Goal: Task Accomplishment & Management: Use online tool/utility

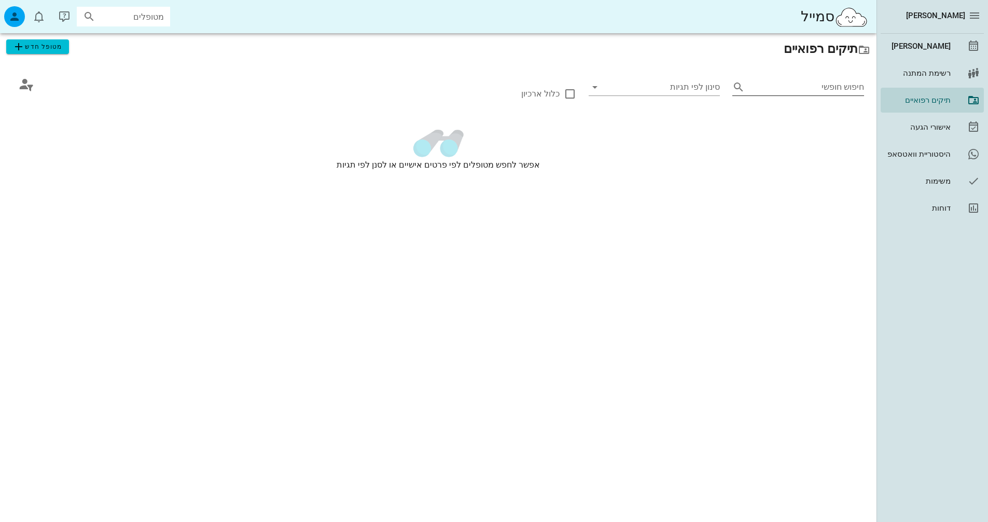
click at [791, 81] on input "חיפוש חופשי" at bounding box center [806, 87] width 115 height 17
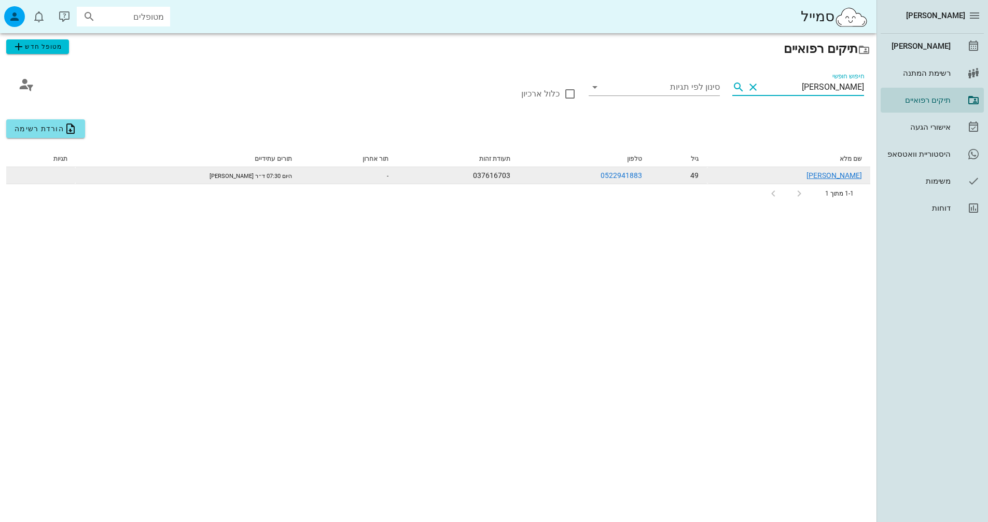
type input "[PERSON_NAME]"
click at [848, 171] on link "צחי אנקר" at bounding box center [833, 175] width 55 height 8
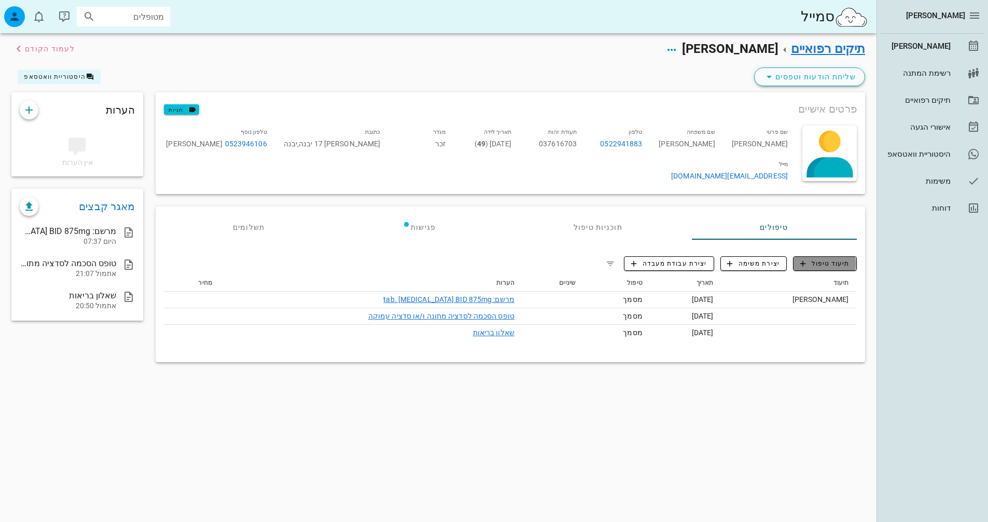
click at [815, 259] on span "תיעוד טיפול" at bounding box center [825, 263] width 50 height 9
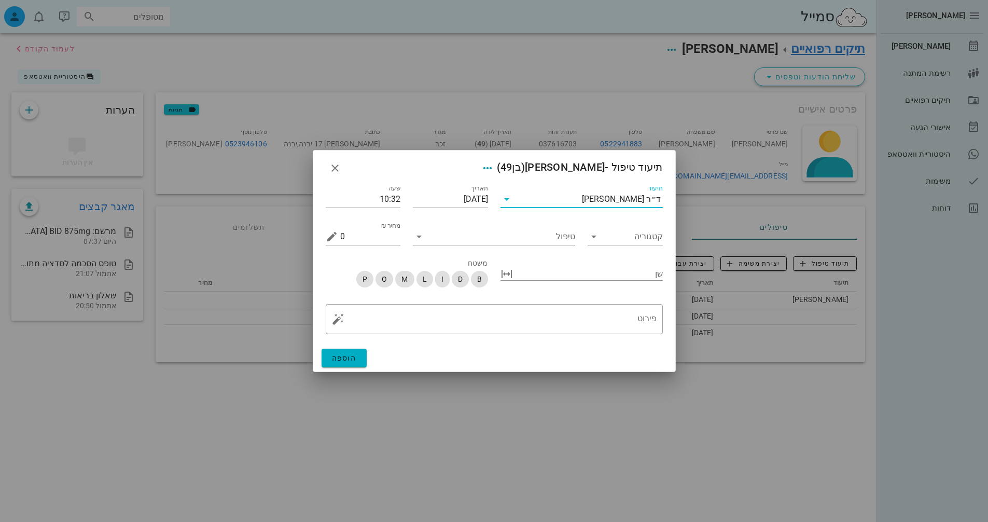
click at [564, 196] on input "תיעוד" at bounding box center [548, 199] width 67 height 17
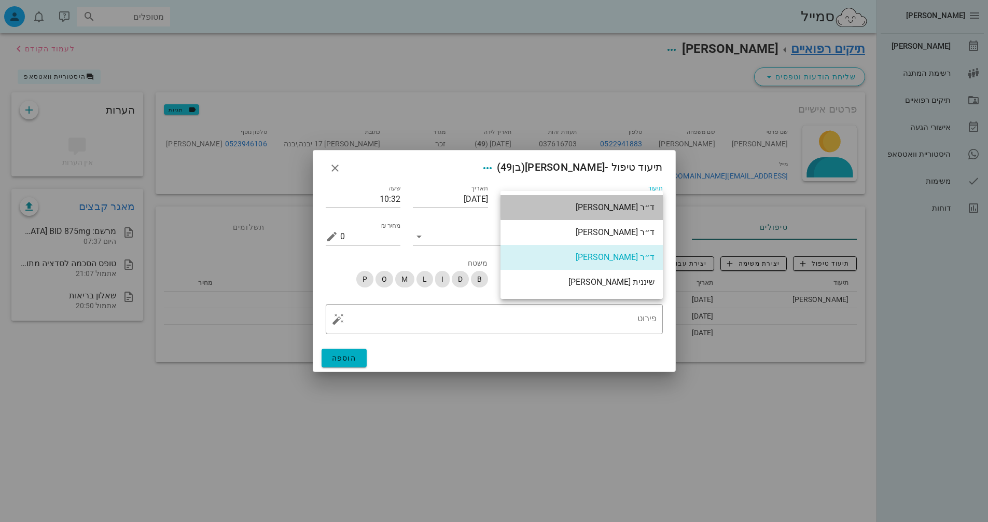
click at [610, 212] on div "ד״ר [PERSON_NAME]" at bounding box center [582, 207] width 146 height 10
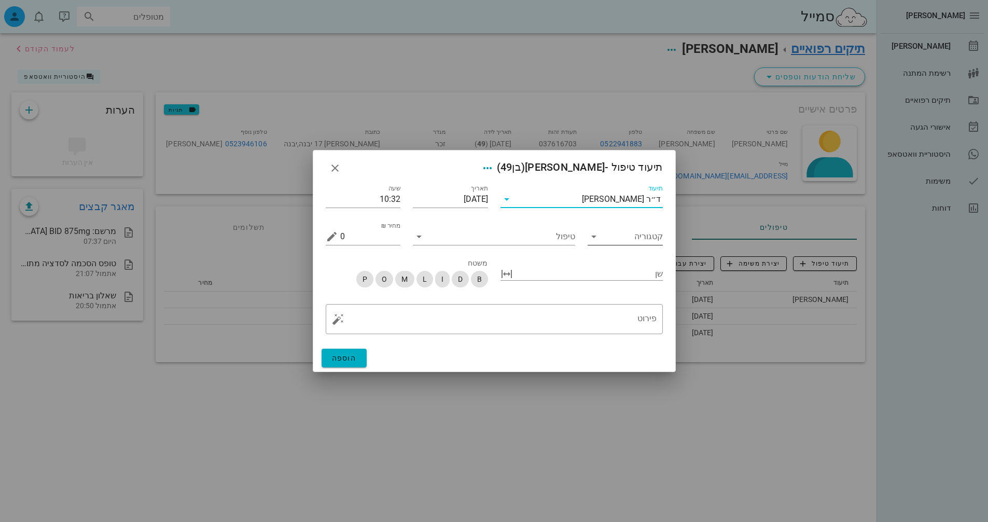
click at [603, 243] on div "קטגוריה" at bounding box center [625, 236] width 75 height 17
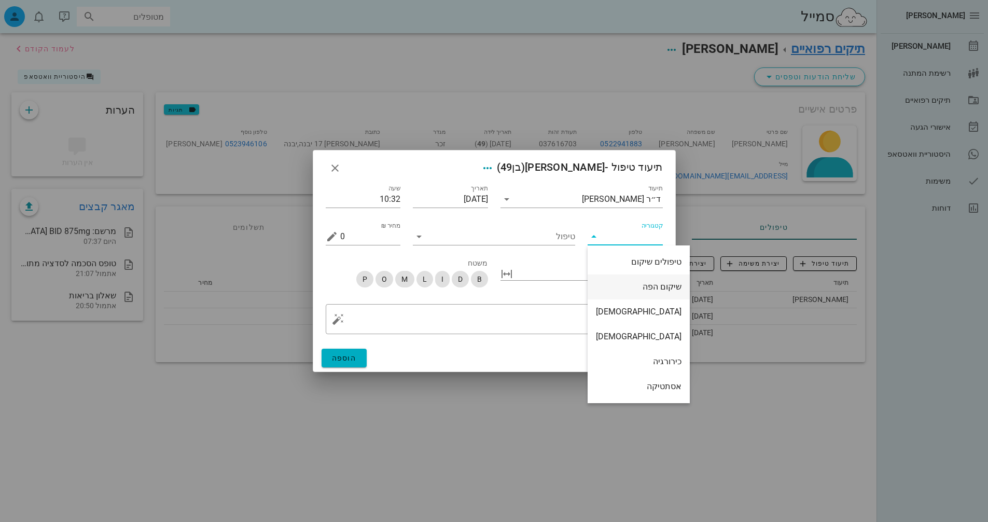
click at [634, 286] on div "שיקום הפה" at bounding box center [639, 287] width 86 height 10
type input "שיקום הפה"
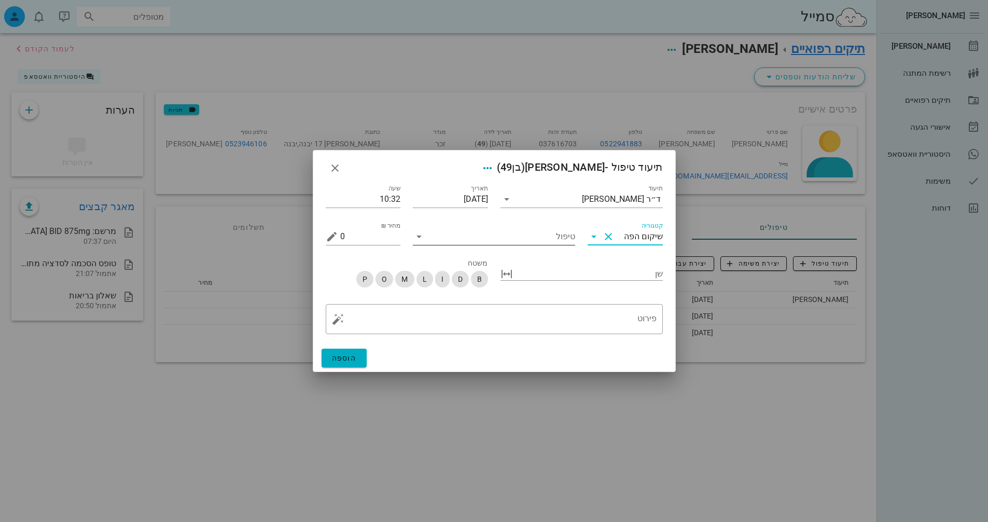
click at [511, 233] on input "טיפול" at bounding box center [501, 236] width 148 height 17
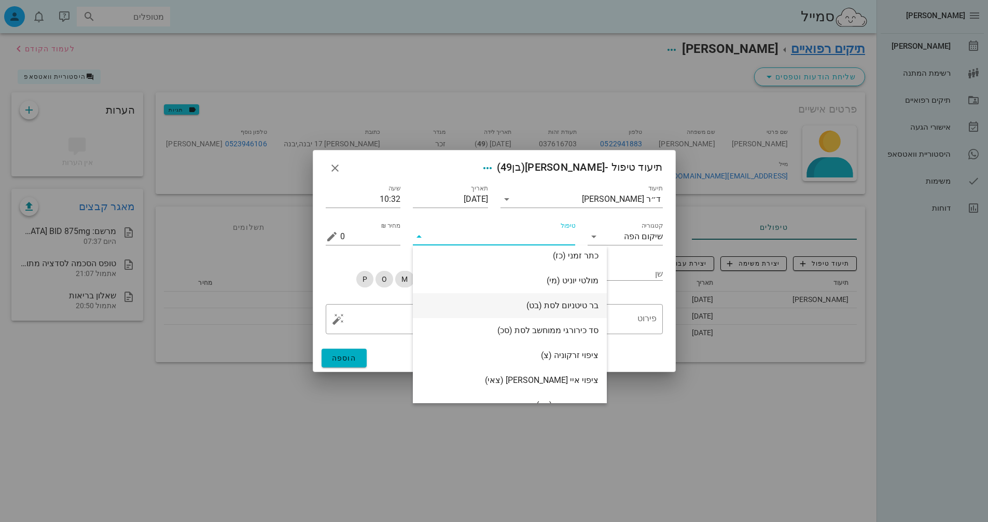
scroll to position [104, 0]
click at [513, 283] on div "ניתוח שתי לסתות בהרדמה ([GEOGRAPHIC_DATA])" at bounding box center [509, 282] width 177 height 10
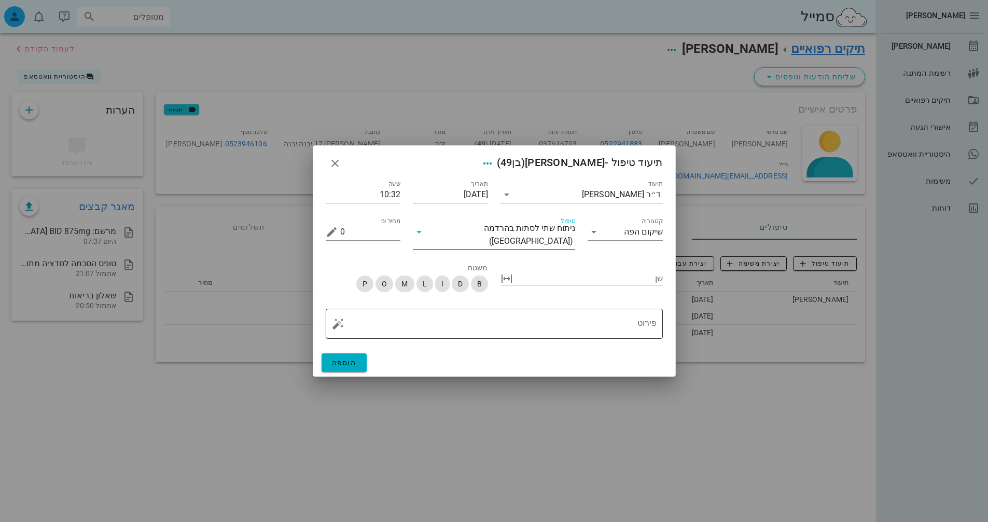
click at [516, 309] on div "פירוט" at bounding box center [498, 324] width 316 height 30
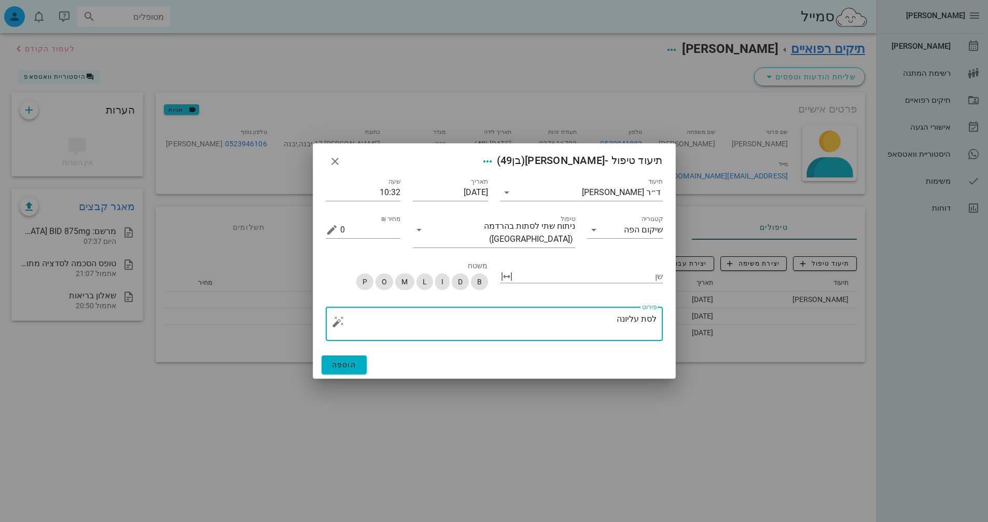
click at [338, 317] on button "button" at bounding box center [338, 321] width 12 height 12
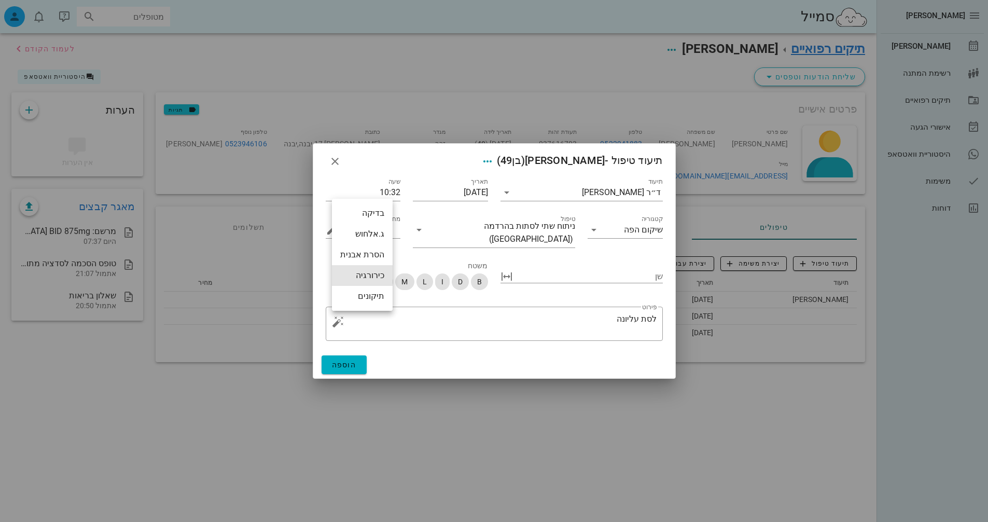
click at [354, 274] on div "כירורגיה" at bounding box center [362, 275] width 61 height 21
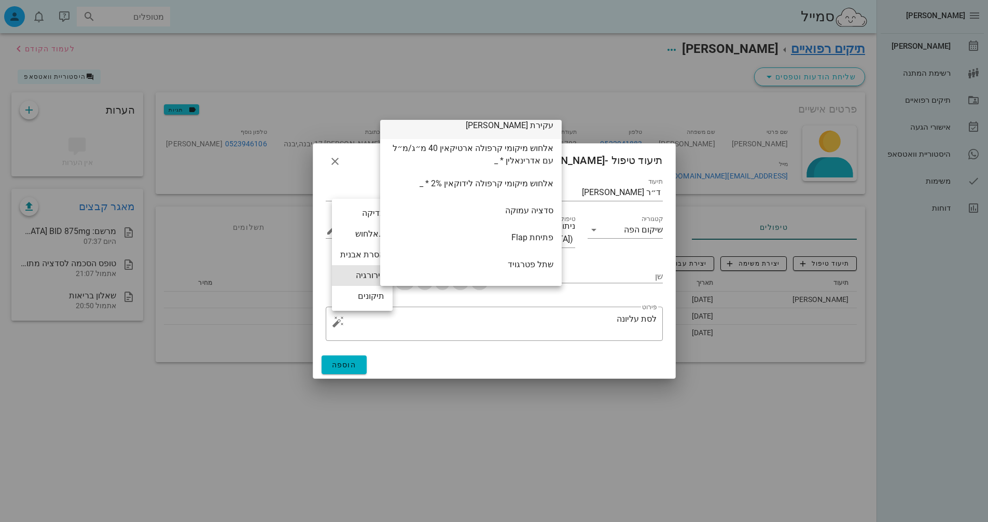
scroll to position [156, 0]
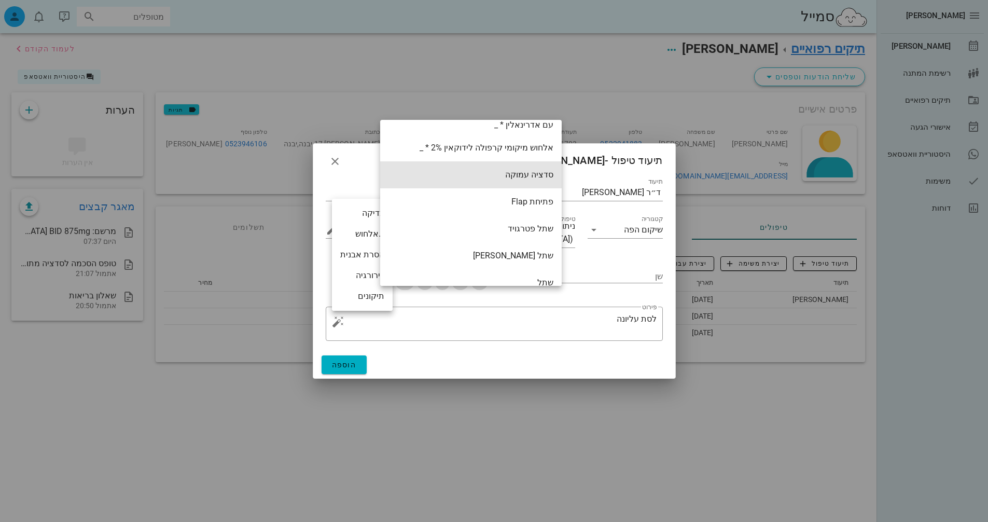
click at [522, 172] on div "סדציה עמוקה" at bounding box center [471, 174] width 182 height 27
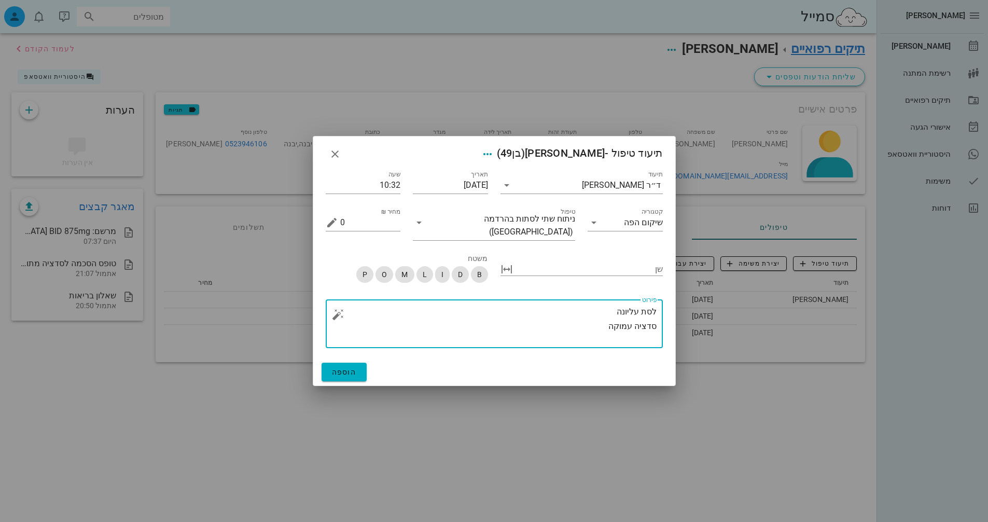
click at [332, 313] on button "button" at bounding box center [338, 314] width 12 height 12
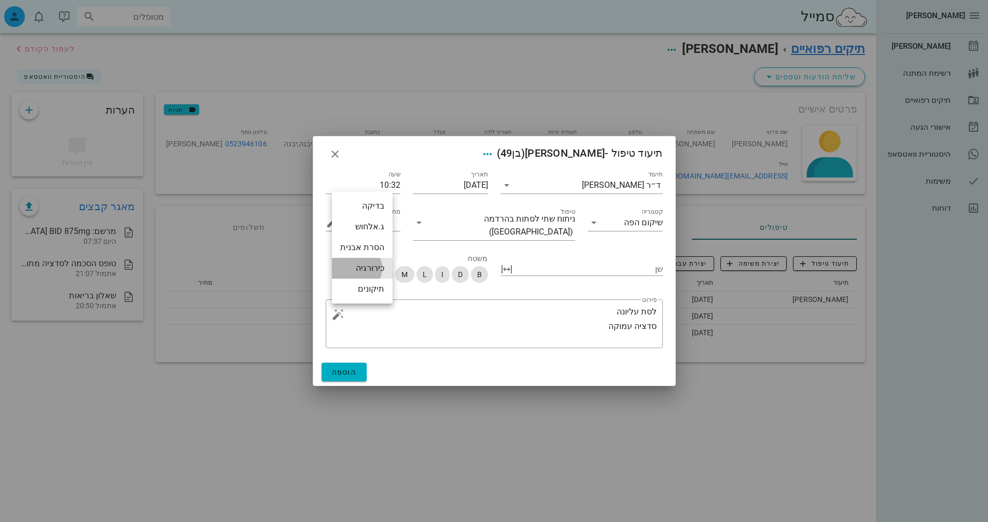
click at [353, 266] on div "כירורגיה" at bounding box center [362, 268] width 61 height 21
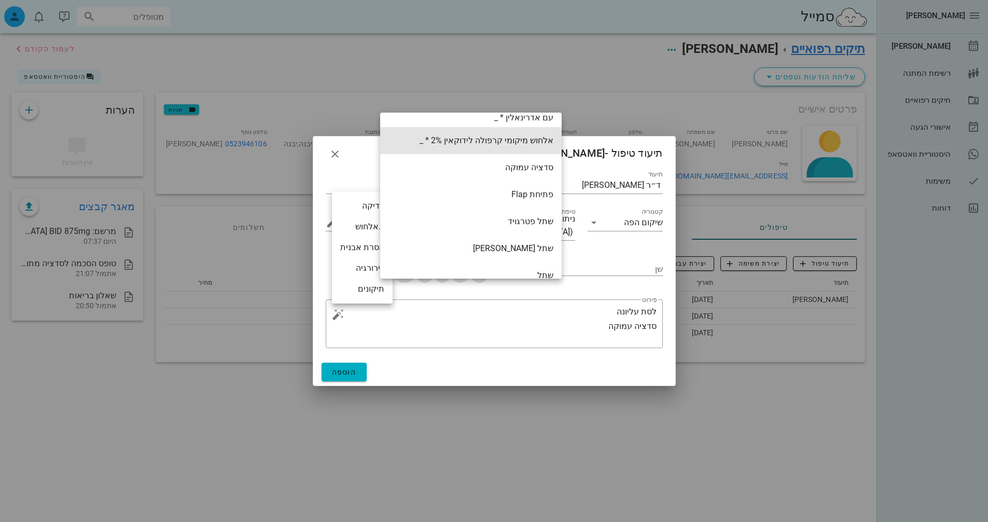
click at [508, 138] on div "אלחוש מיקומי קרפולה לידוקאין 2% * _" at bounding box center [471, 140] width 182 height 27
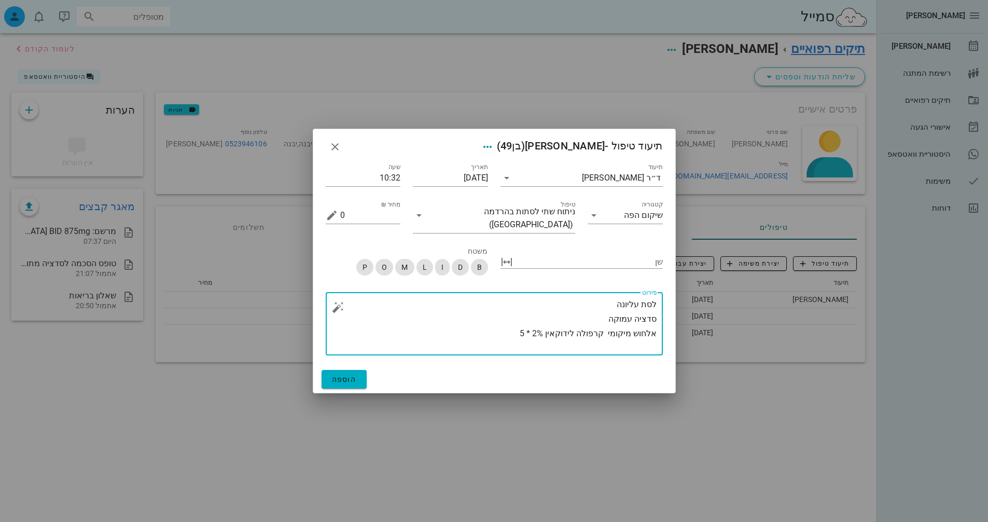
click at [336, 306] on button "button" at bounding box center [338, 307] width 12 height 12
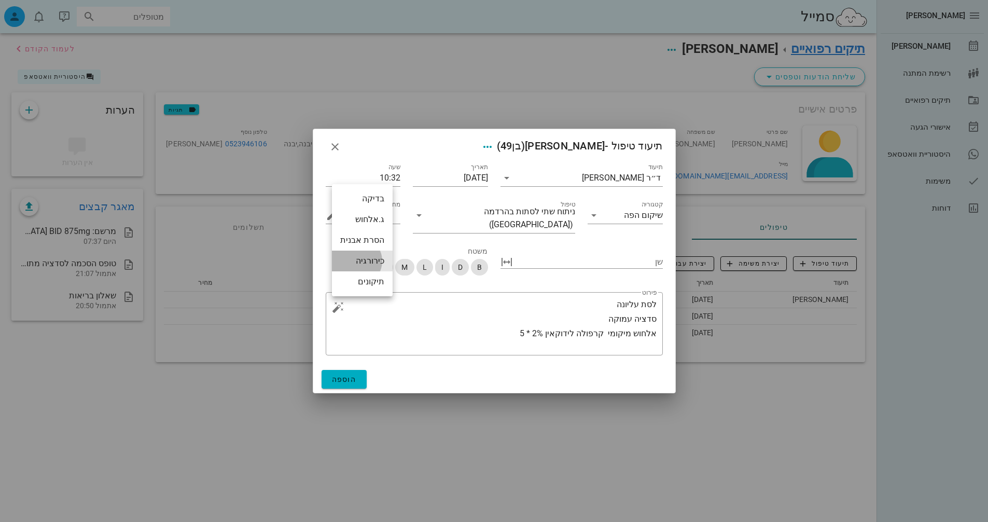
click at [357, 260] on div "כירורגיה" at bounding box center [362, 261] width 61 height 21
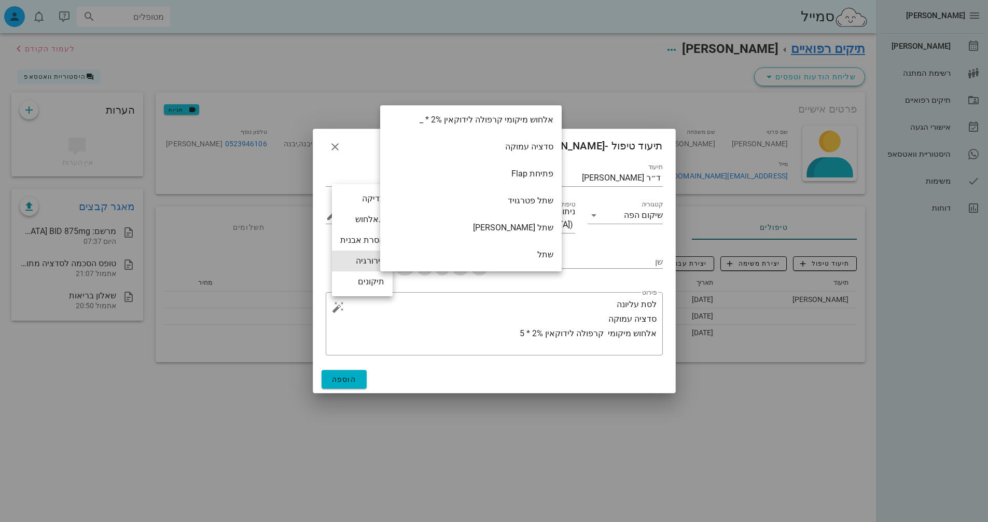
scroll to position [170, 0]
click at [536, 163] on div "פתיחת Flap" at bounding box center [471, 172] width 182 height 27
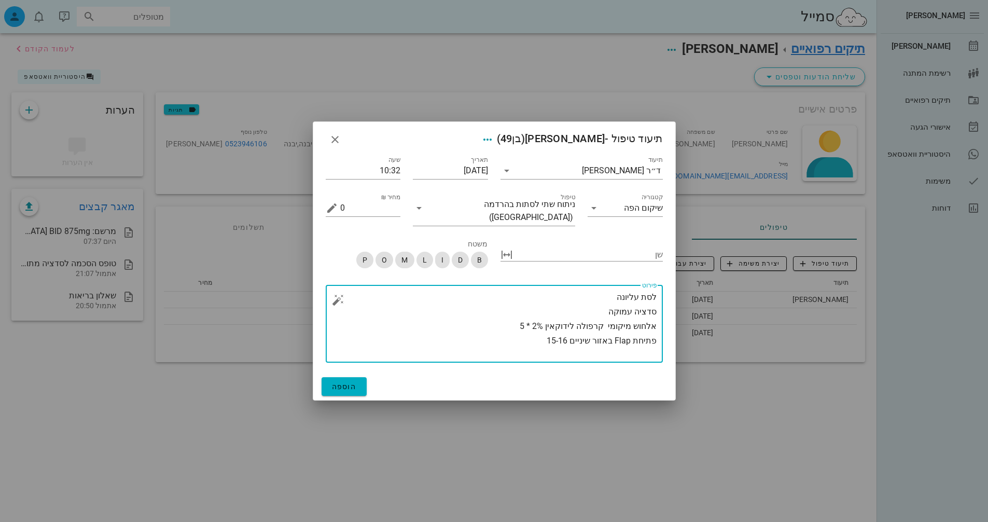
click at [335, 298] on button "button" at bounding box center [338, 300] width 12 height 12
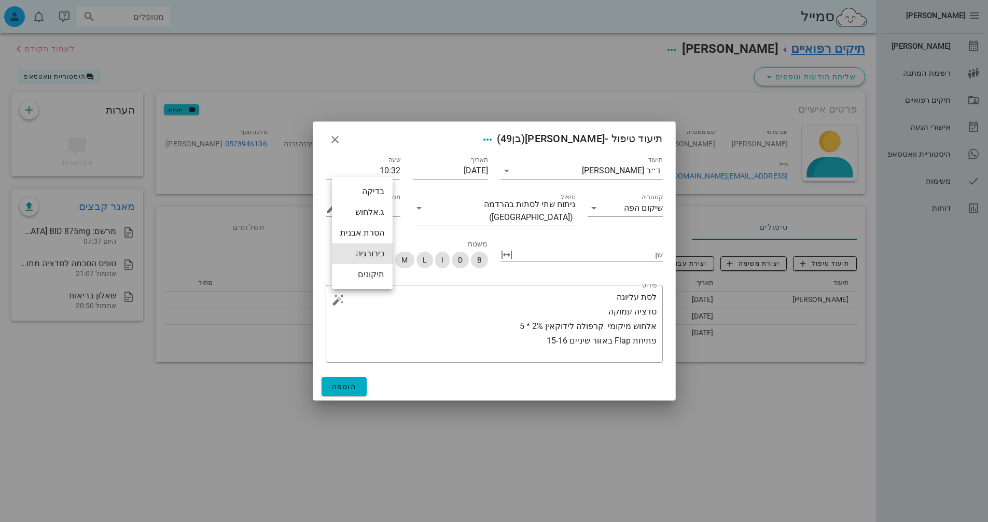
click at [347, 255] on div "כירורגיה" at bounding box center [362, 253] width 61 height 21
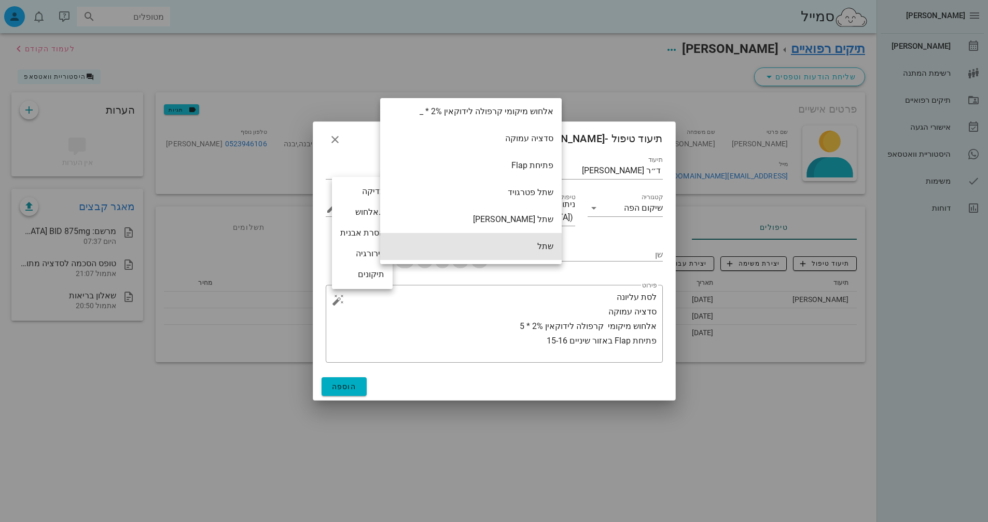
click at [447, 241] on div "שתל" at bounding box center [471, 246] width 182 height 27
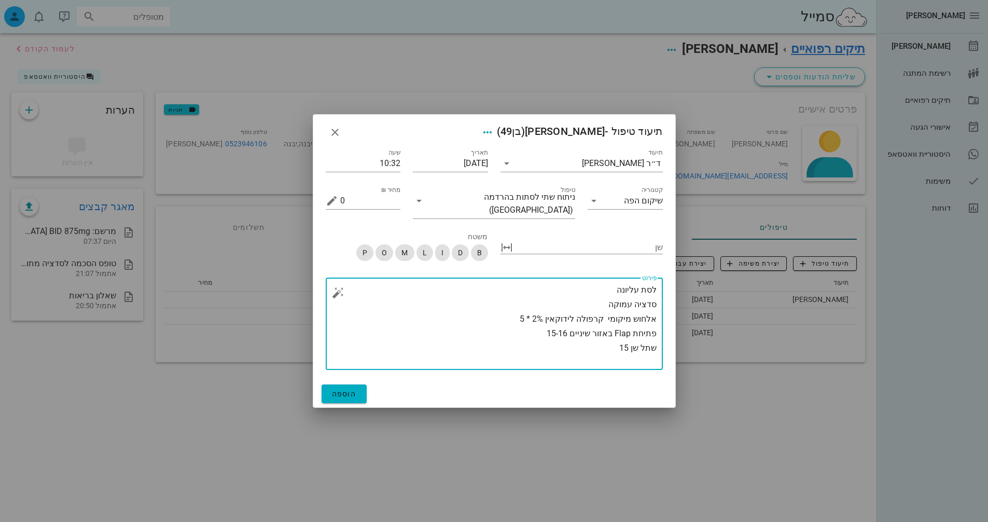
type textarea "לסת עליונה סדציה עמוקה אלחוש מיקומי קרפולה לידוקאין 2% * 5 פתיחת Flap באזור שינ…"
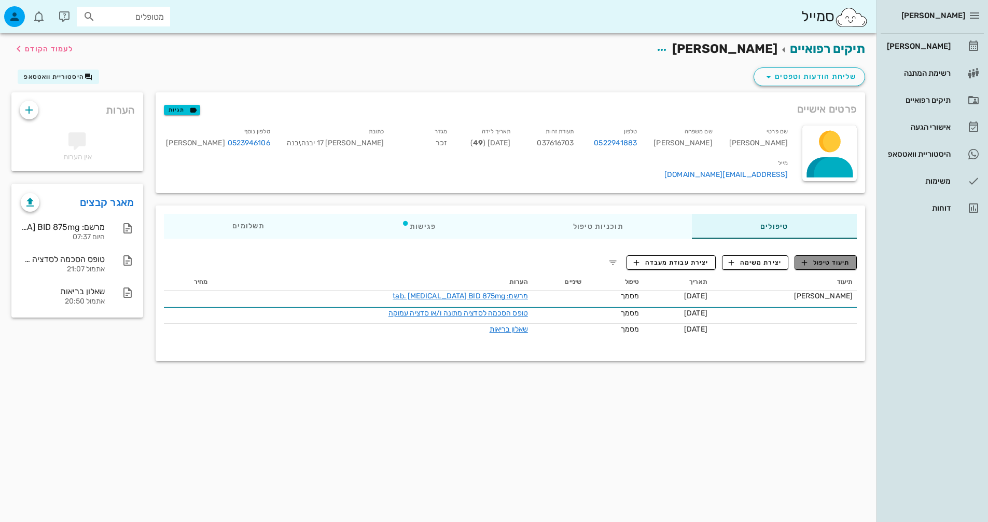
click at [827, 260] on span "תיעוד טיפול" at bounding box center [826, 262] width 48 height 9
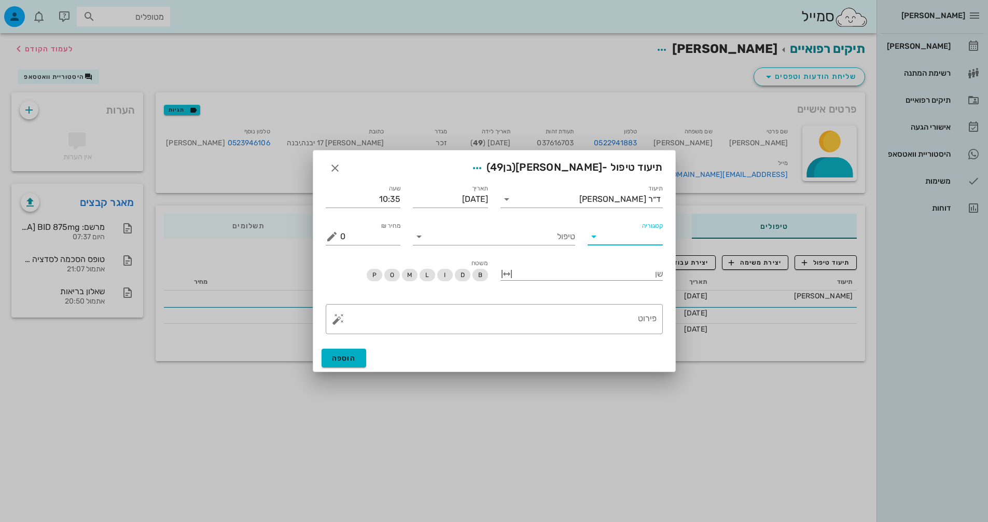
click at [611, 238] on input "קטגוריה" at bounding box center [633, 236] width 59 height 17
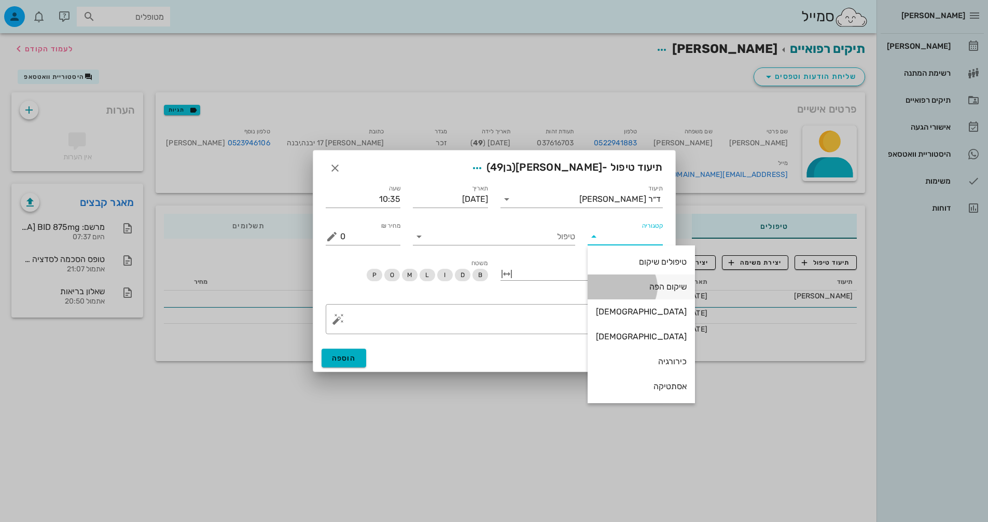
click at [614, 282] on div "שיקום הפה" at bounding box center [641, 287] width 91 height 10
type input "שיקום הפה"
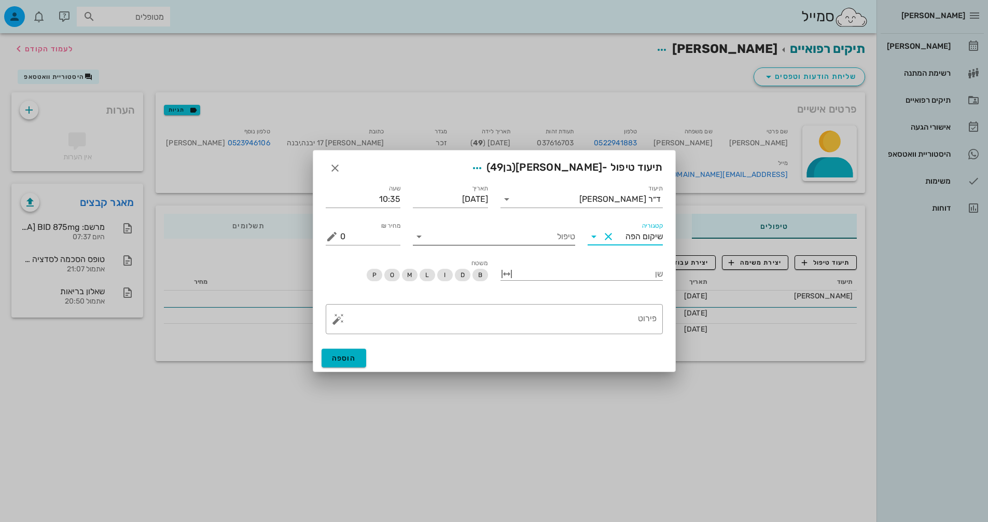
click at [507, 232] on input "טיפול" at bounding box center [501, 236] width 148 height 17
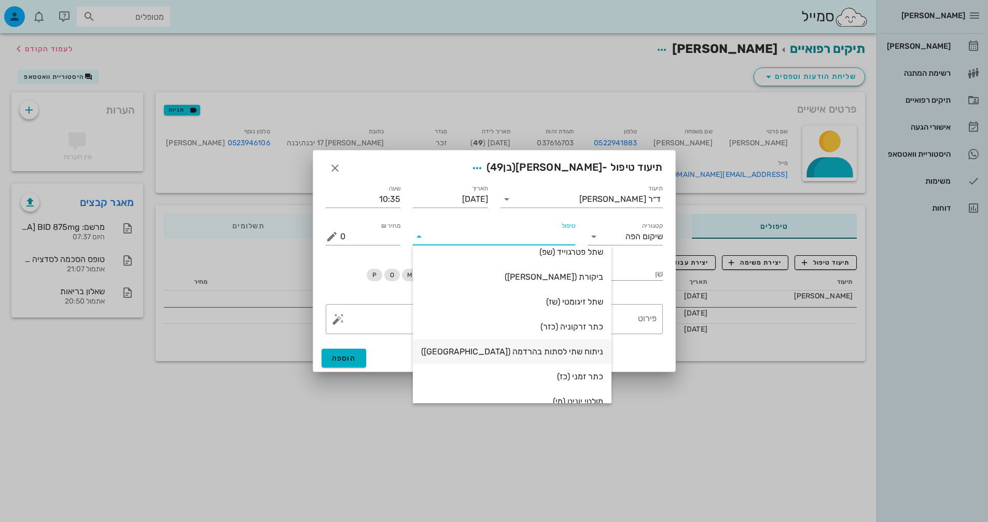
scroll to position [52, 0]
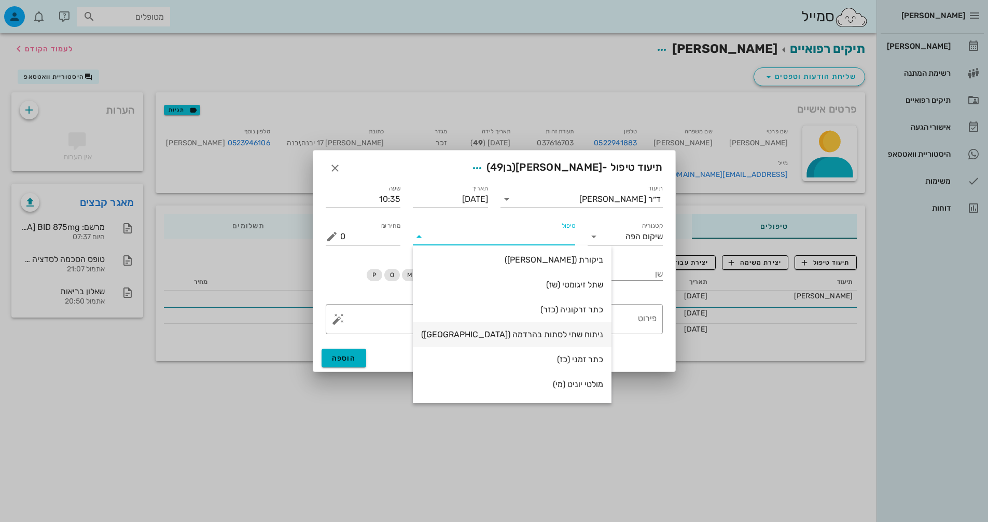
click at [502, 336] on div "ניתוח שתי לסתות בהרדמה ([GEOGRAPHIC_DATA])" at bounding box center [512, 334] width 182 height 10
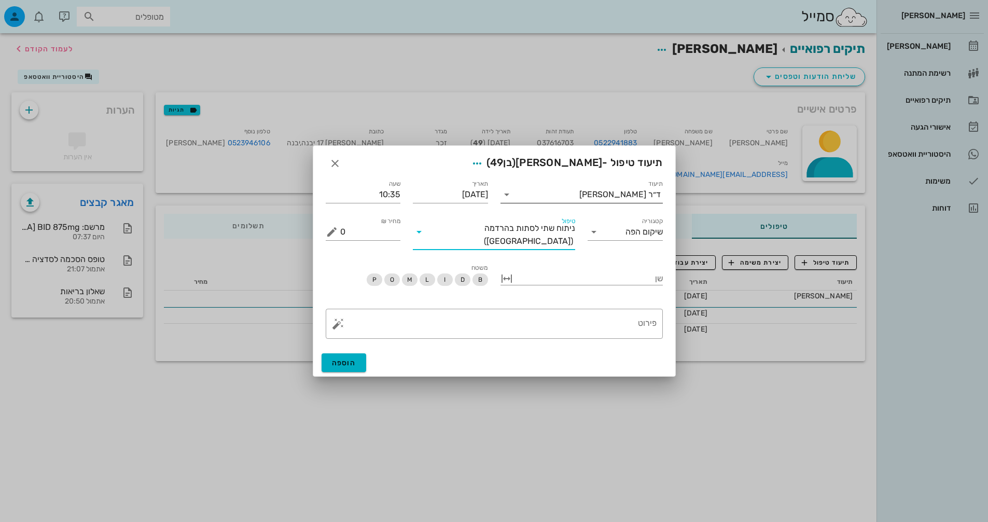
click at [538, 193] on input "תיעוד" at bounding box center [547, 194] width 64 height 17
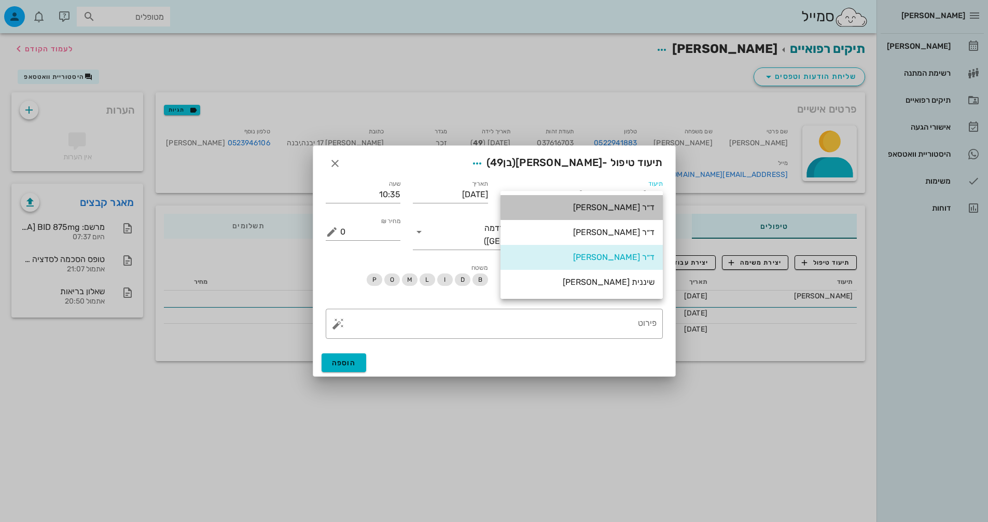
click at [613, 210] on div "ד״ר [PERSON_NAME]" at bounding box center [582, 207] width 146 height 10
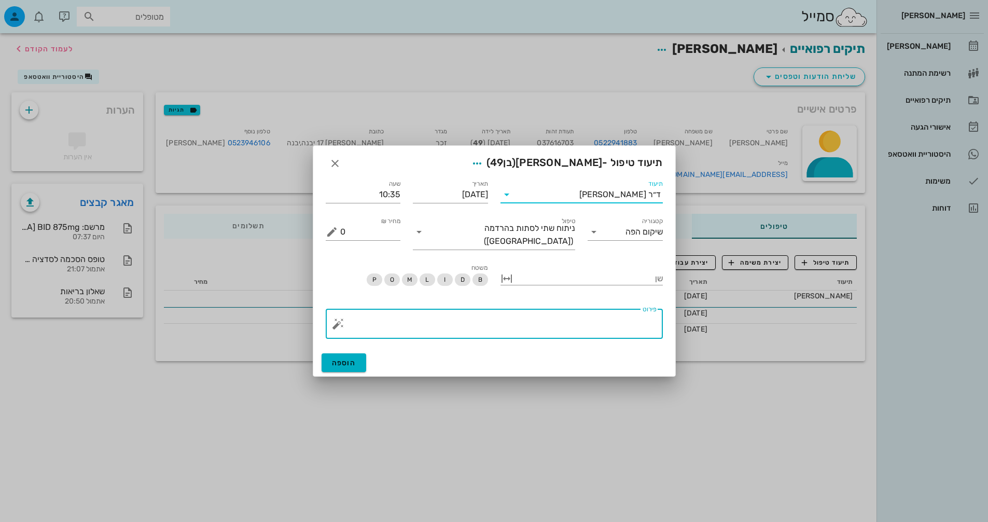
click at [614, 314] on textarea "פירוט" at bounding box center [498, 326] width 316 height 25
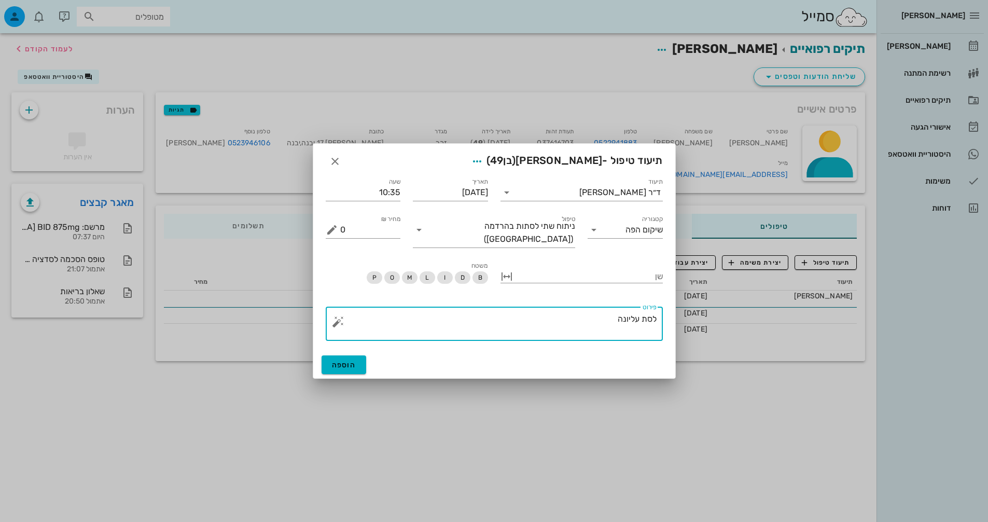
click at [334, 316] on button "button" at bounding box center [338, 321] width 12 height 12
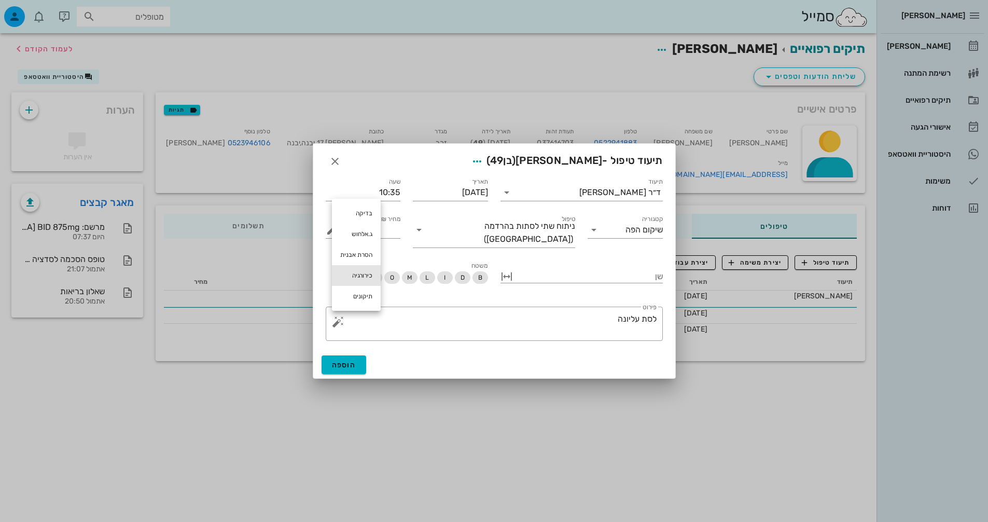
click at [340, 272] on div "כירורגיה" at bounding box center [356, 275] width 49 height 21
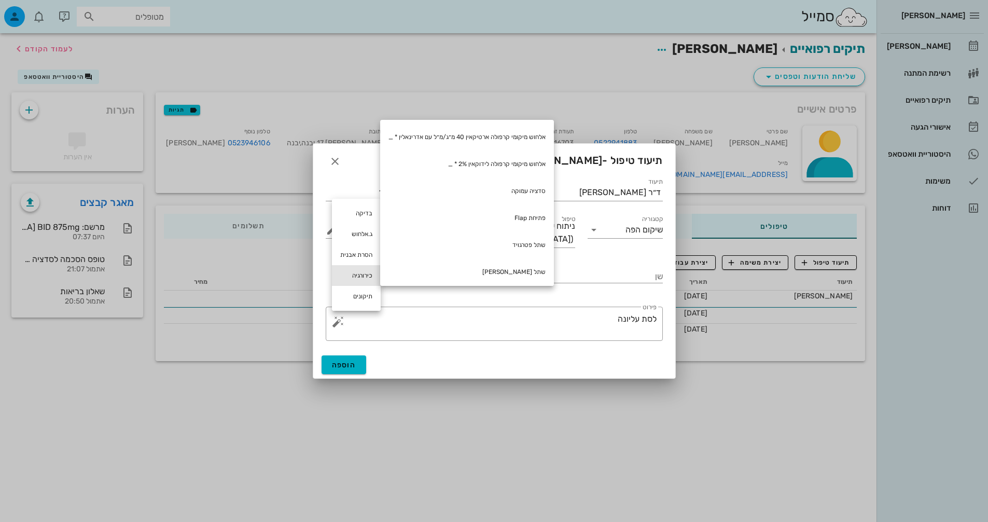
scroll to position [104, 0]
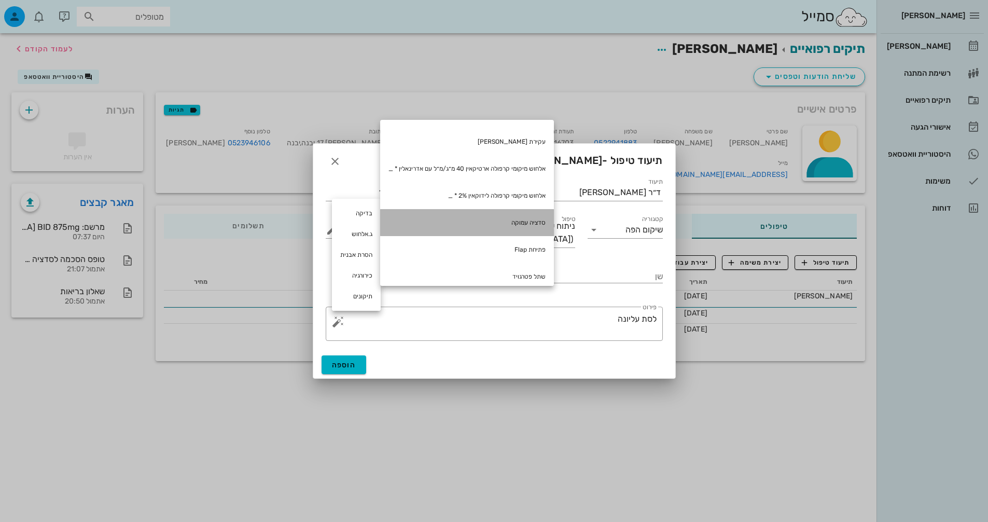
click at [509, 224] on div "סדציה עמוקה" at bounding box center [467, 222] width 174 height 27
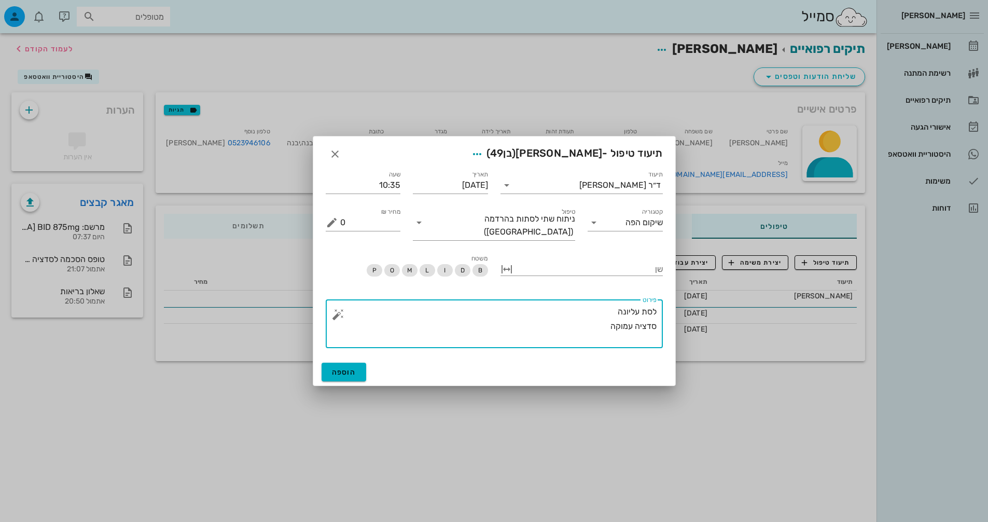
click at [337, 308] on button "button" at bounding box center [338, 314] width 12 height 12
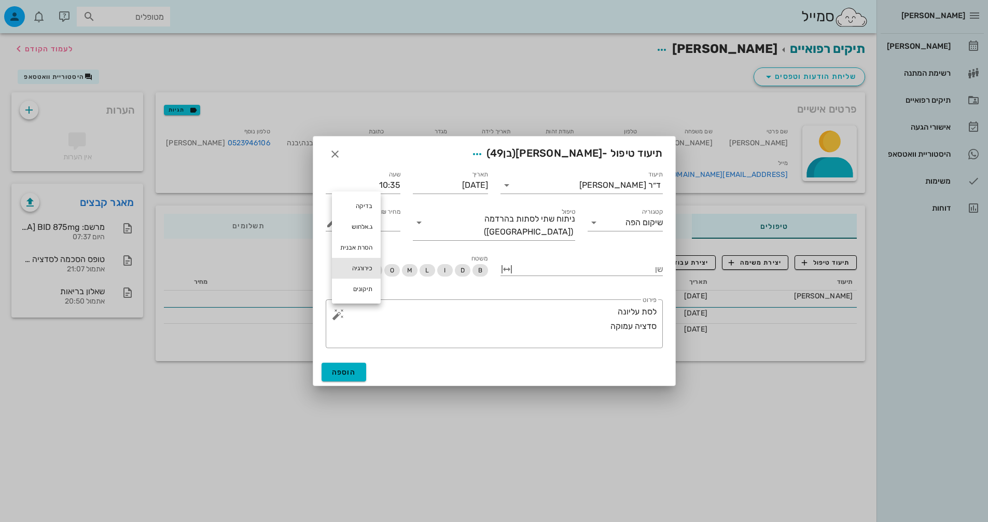
click at [351, 267] on div "כירורגיה" at bounding box center [356, 268] width 49 height 21
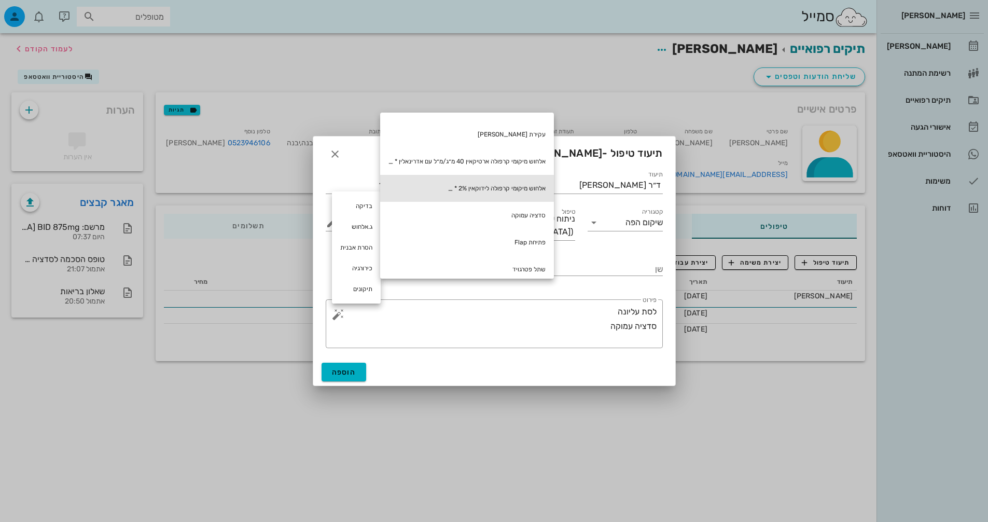
click at [523, 184] on div "אלחוש מיקומי קרפולה לידוקאין 2% * _" at bounding box center [467, 188] width 174 height 27
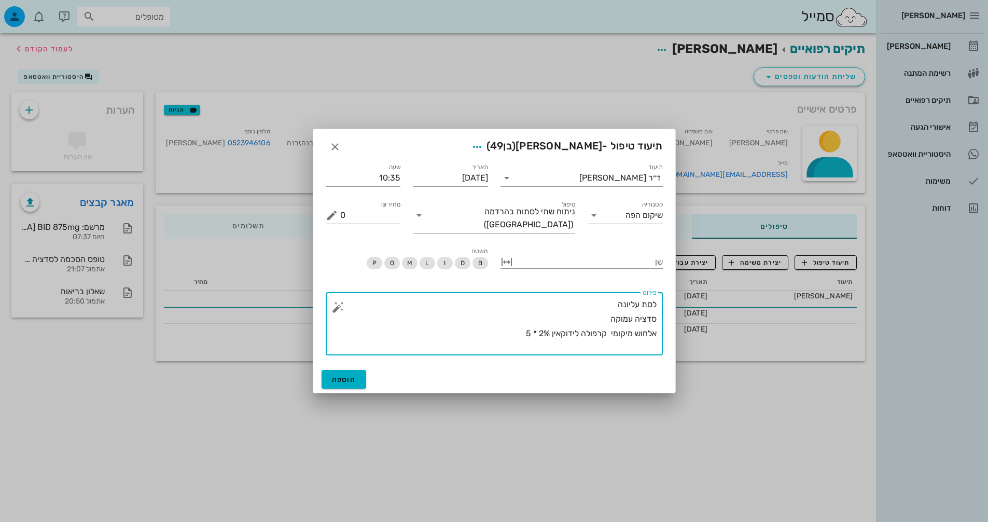
click at [343, 306] on button "button" at bounding box center [338, 307] width 12 height 12
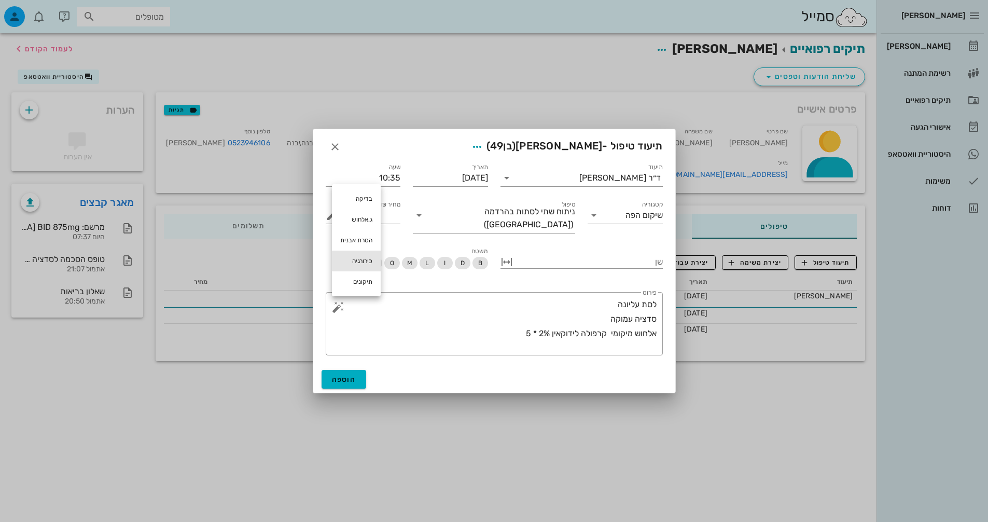
click at [349, 259] on div "כירורגיה" at bounding box center [356, 261] width 49 height 21
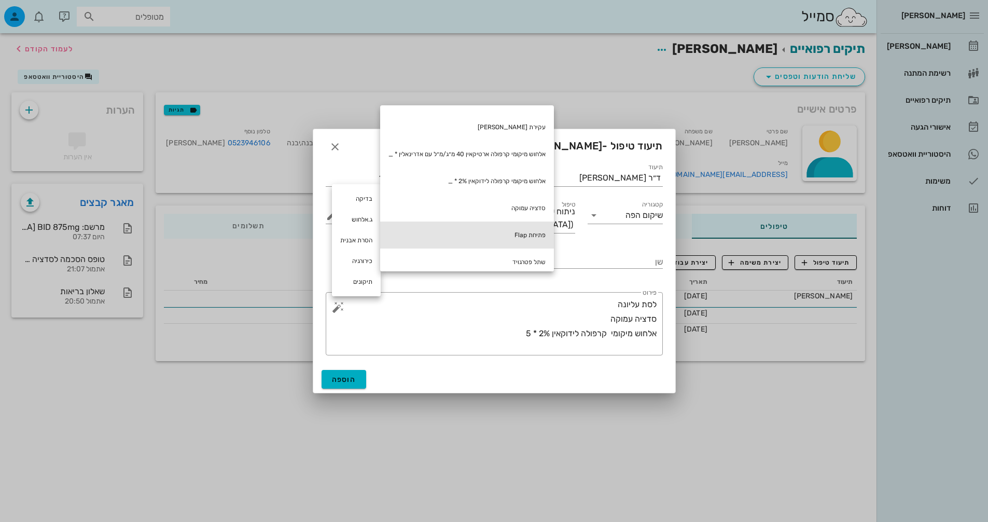
click at [475, 230] on div "פתיחת Flap" at bounding box center [467, 234] width 174 height 27
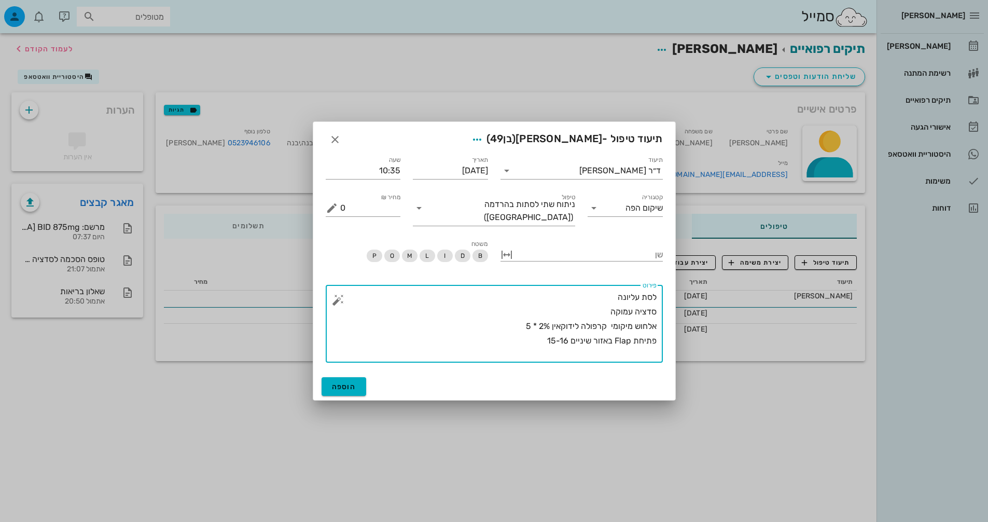
click at [341, 295] on button "button" at bounding box center [338, 300] width 12 height 12
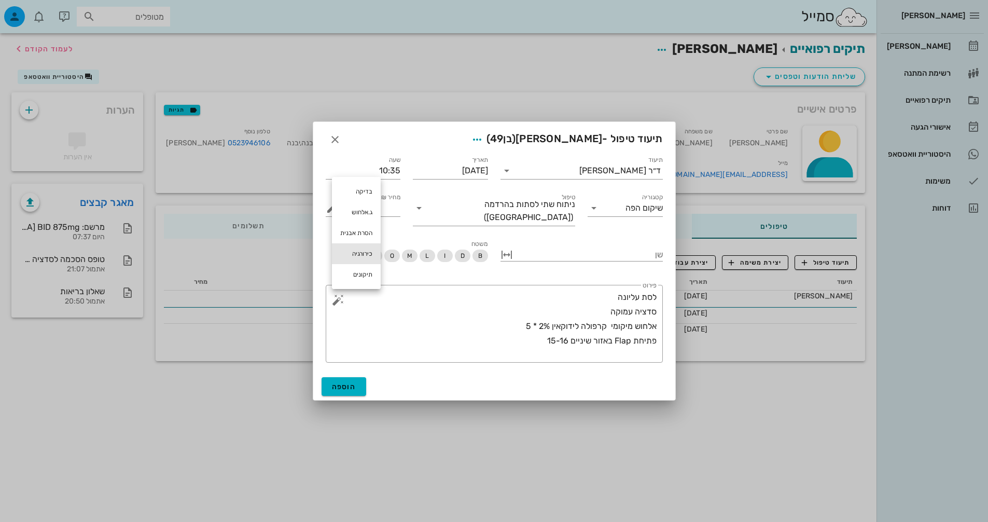
click at [358, 257] on div "כירורגיה" at bounding box center [356, 253] width 49 height 21
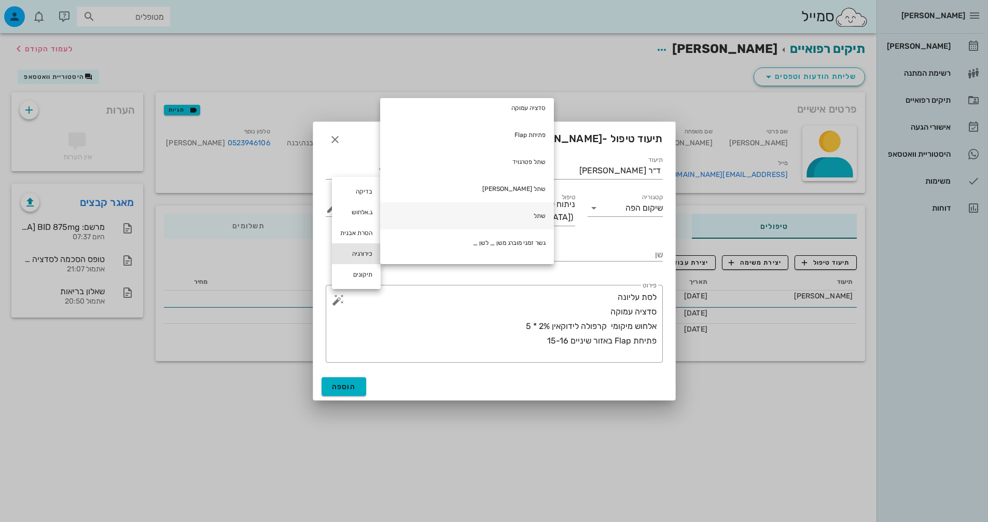
scroll to position [207, 0]
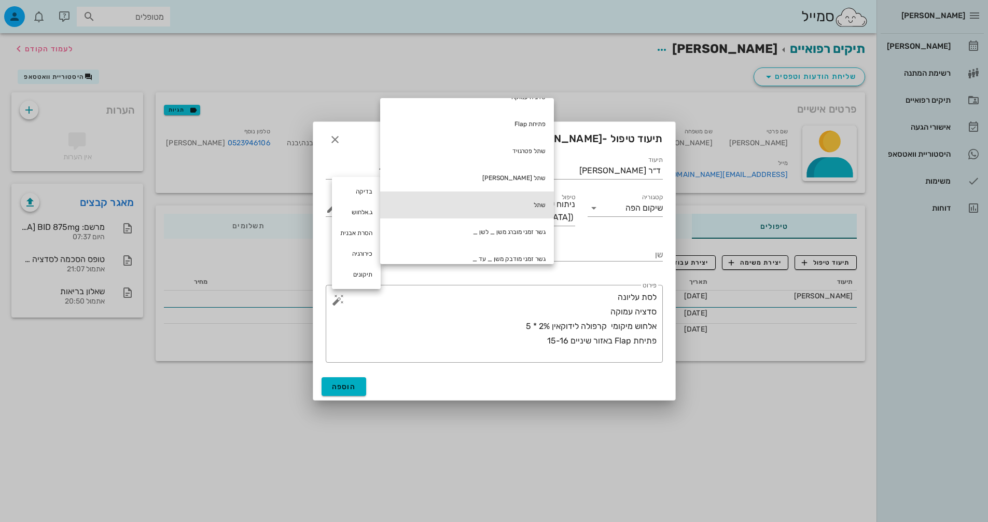
click at [540, 202] on div "שתל" at bounding box center [467, 204] width 174 height 27
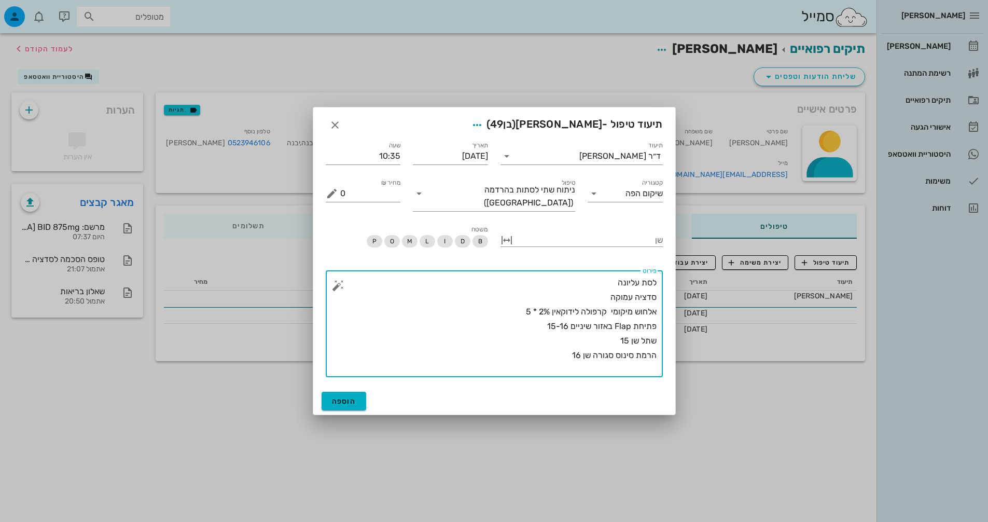
click at [339, 284] on button "button" at bounding box center [338, 285] width 12 height 12
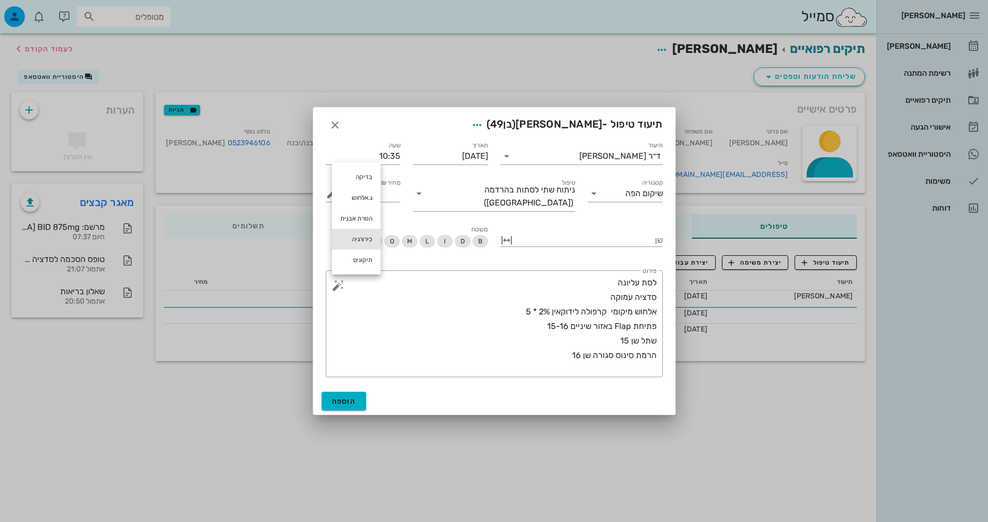
click at [361, 239] on div "כירורגיה" at bounding box center [356, 239] width 49 height 21
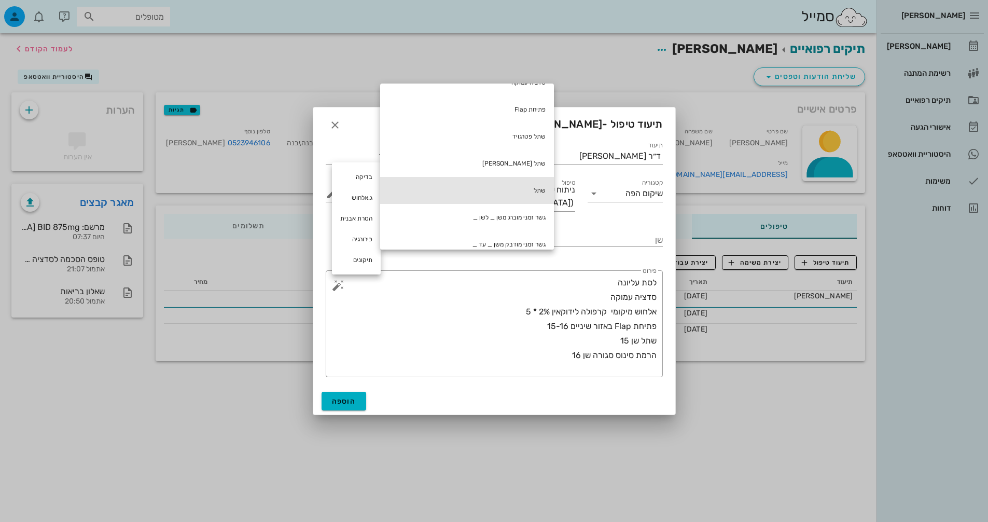
click at [508, 188] on div "שתל" at bounding box center [467, 190] width 174 height 27
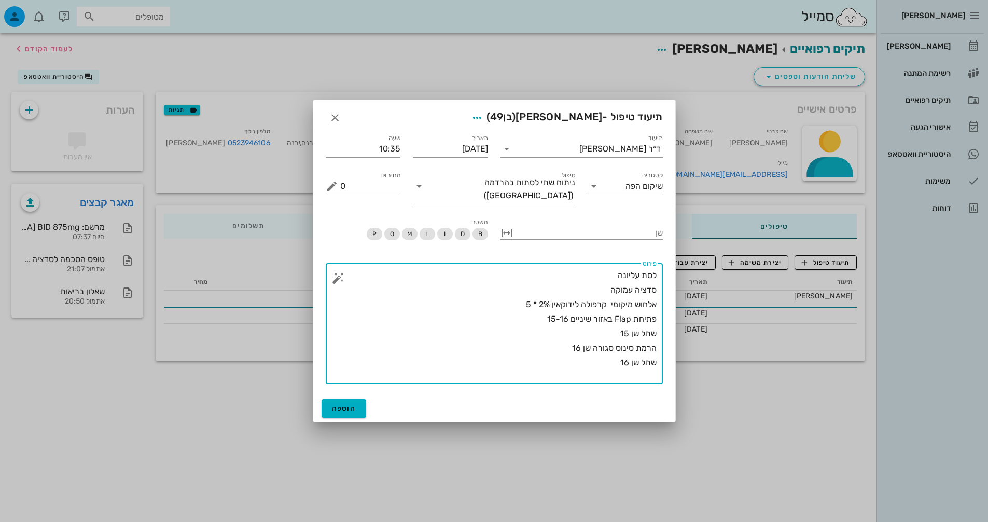
click at [338, 274] on button "button" at bounding box center [338, 278] width 12 height 12
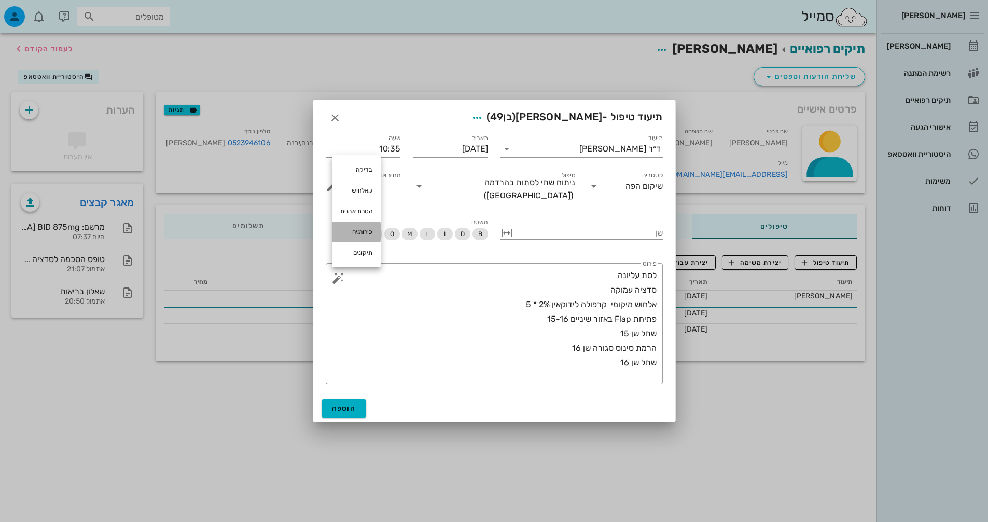
click at [355, 229] on div "כירורגיה" at bounding box center [356, 231] width 49 height 21
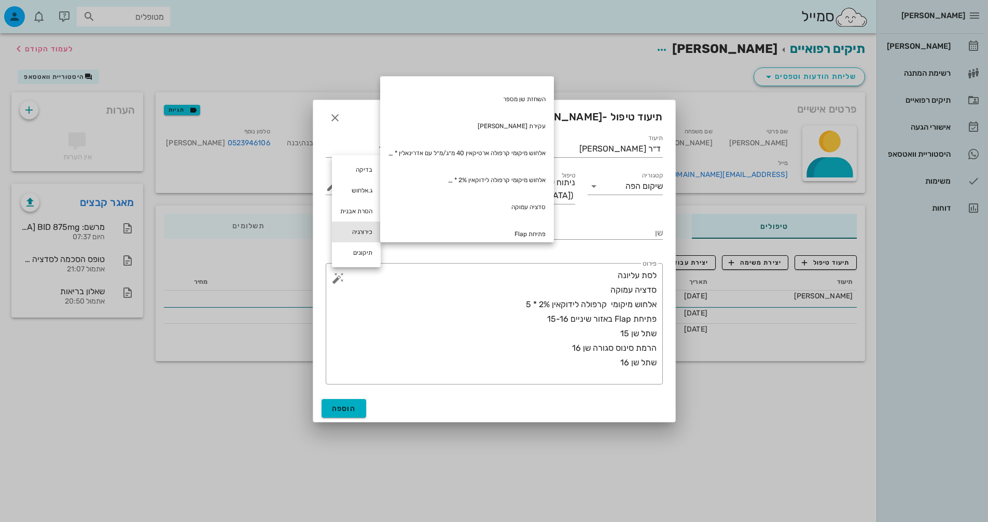
scroll to position [52, 0]
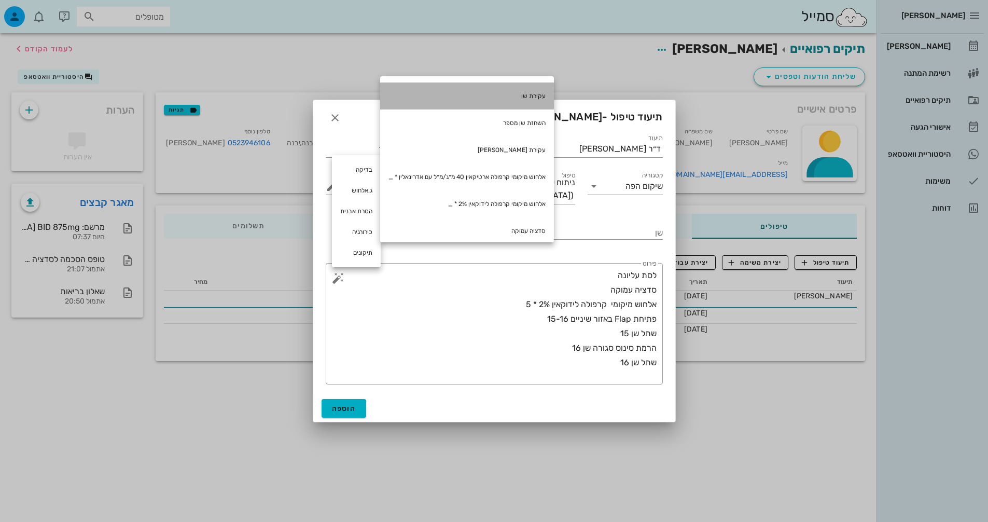
click at [543, 98] on div "עקירת שן" at bounding box center [467, 95] width 174 height 27
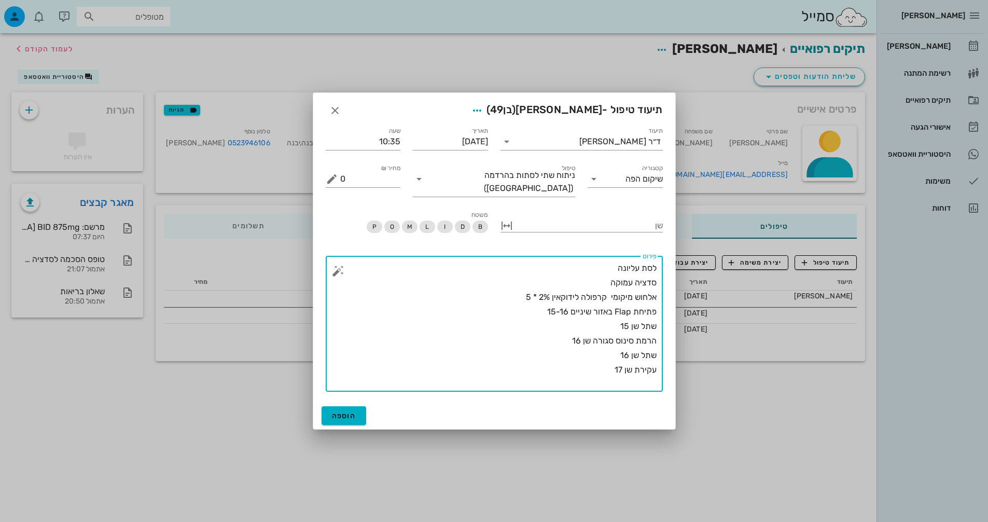
click at [338, 267] on button "button" at bounding box center [338, 271] width 12 height 12
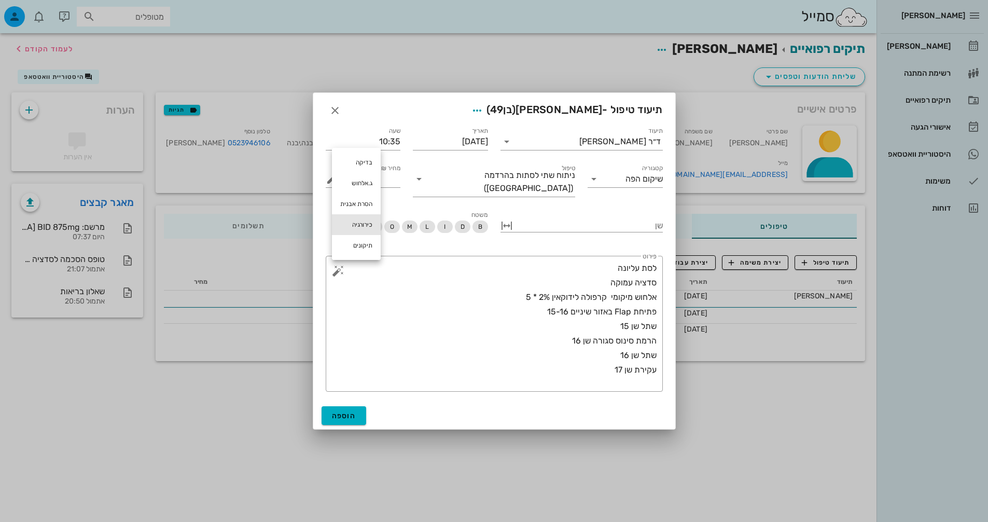
click at [351, 227] on div "כירורגיה" at bounding box center [356, 224] width 49 height 21
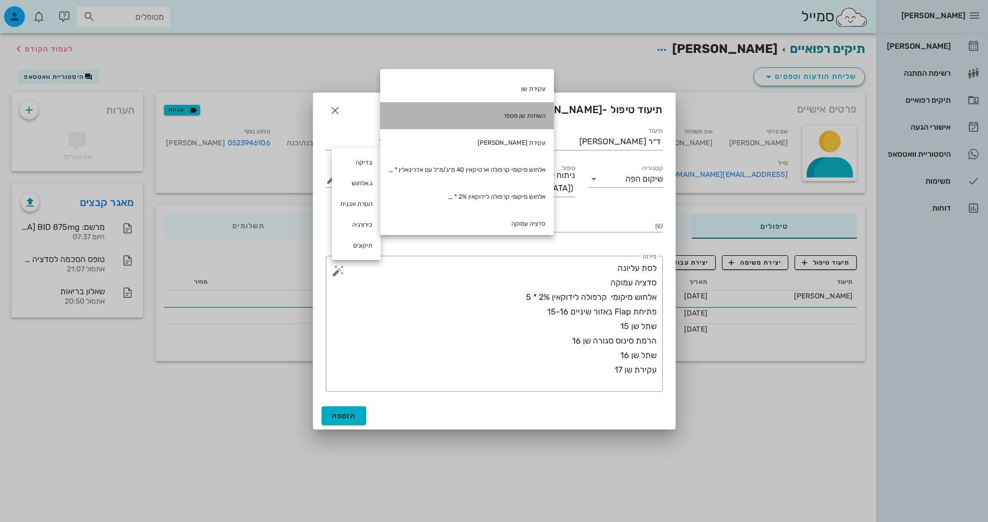
click at [503, 118] on div "השחזת שן מספר" at bounding box center [467, 115] width 174 height 27
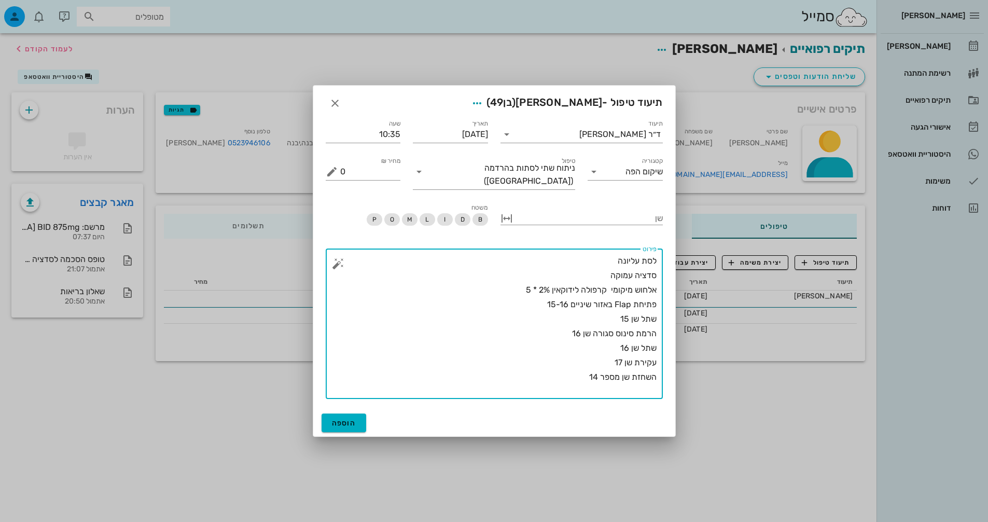
click at [343, 259] on button "button" at bounding box center [338, 263] width 12 height 12
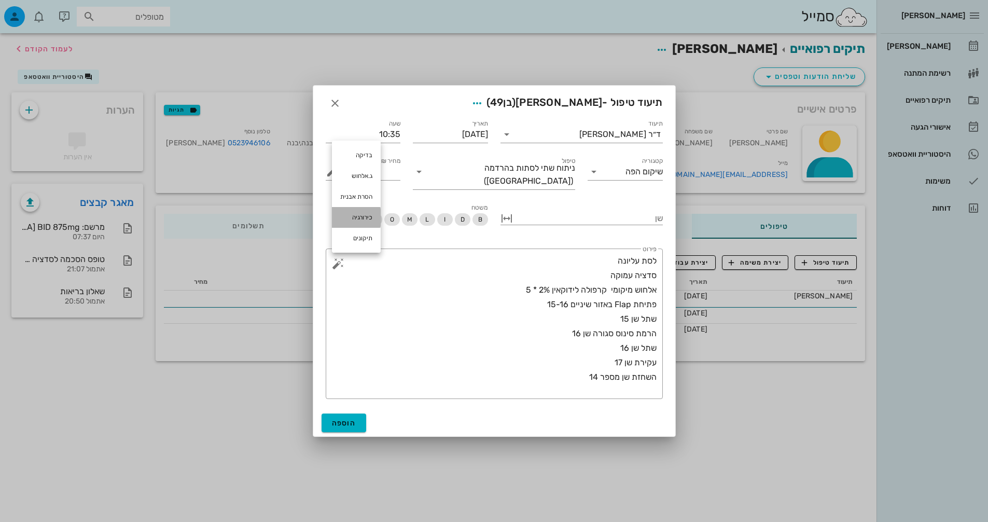
click at [354, 218] on div "כירורגיה" at bounding box center [356, 217] width 49 height 21
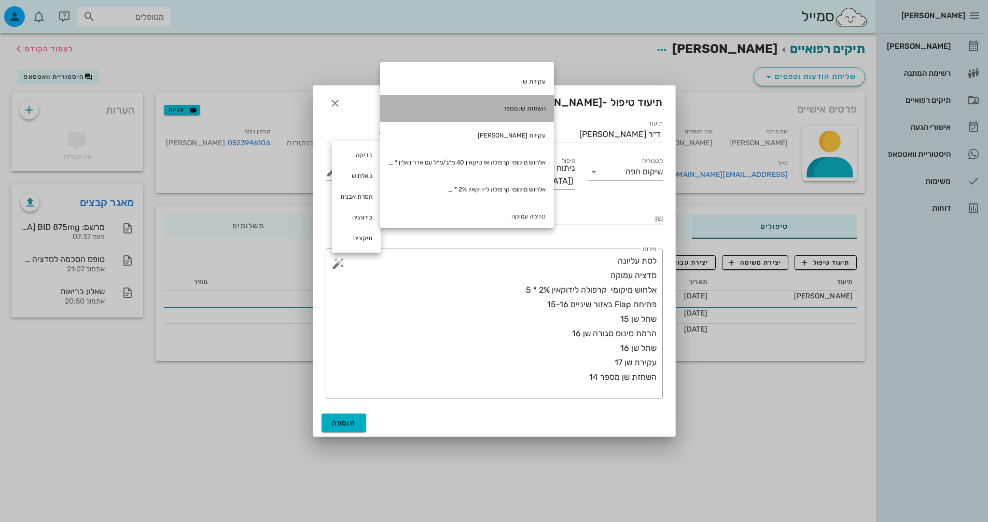
click at [488, 108] on div "השחזת שן מספר" at bounding box center [467, 108] width 174 height 27
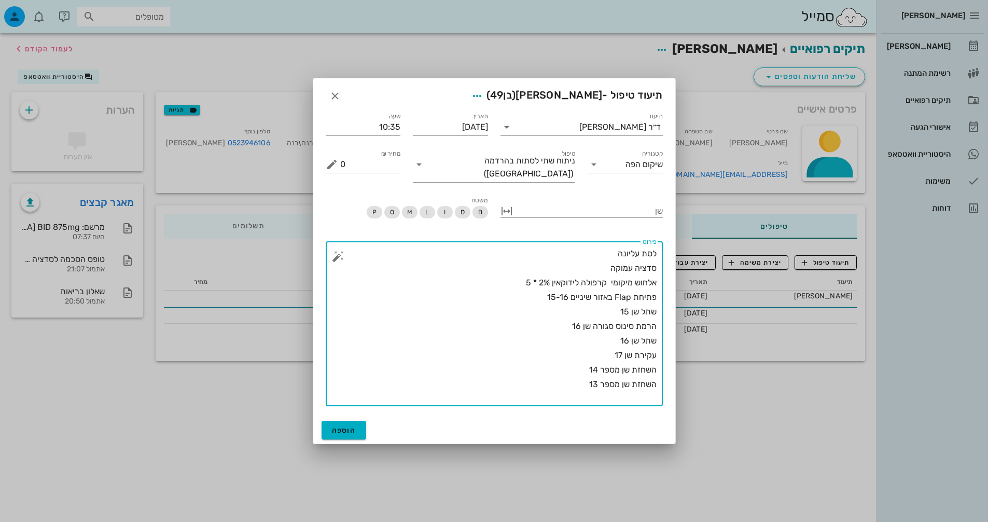
click at [337, 250] on button "button" at bounding box center [338, 256] width 12 height 12
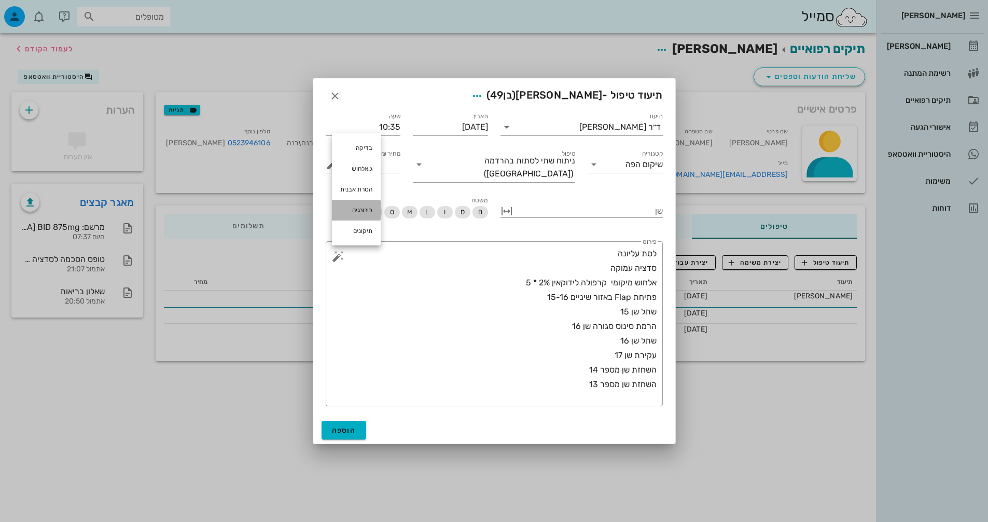
click at [355, 208] on div "כירורגיה" at bounding box center [356, 210] width 49 height 21
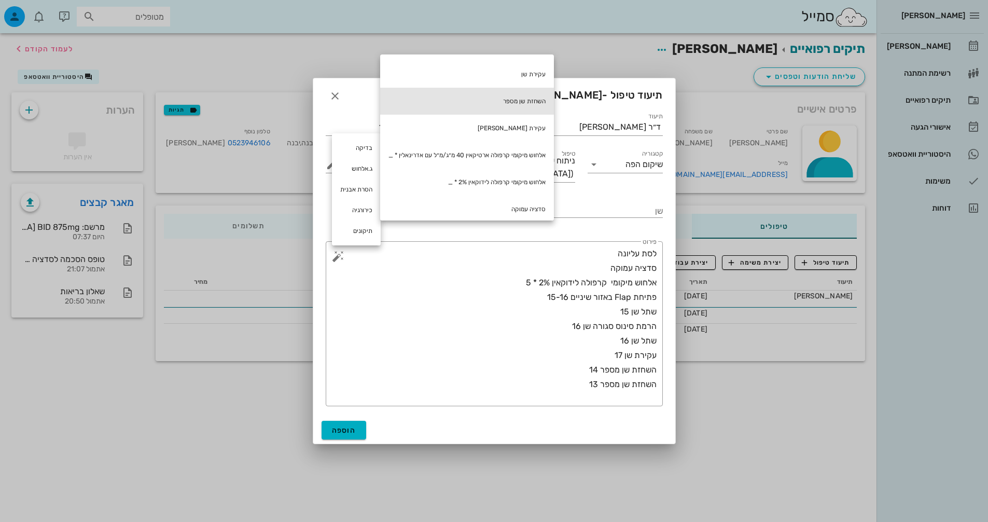
click at [531, 103] on div "השחזת שן מספר" at bounding box center [467, 101] width 174 height 27
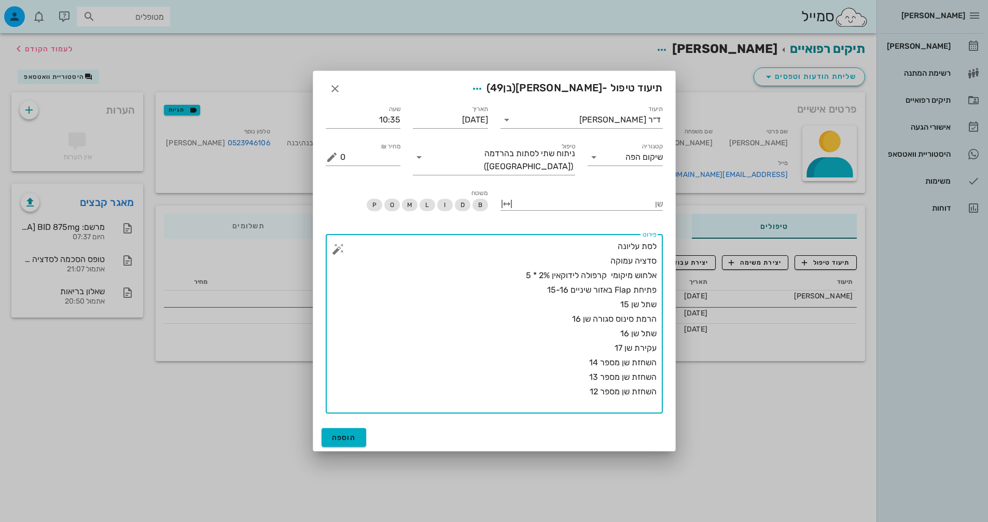
click at [341, 243] on button "button" at bounding box center [338, 249] width 12 height 12
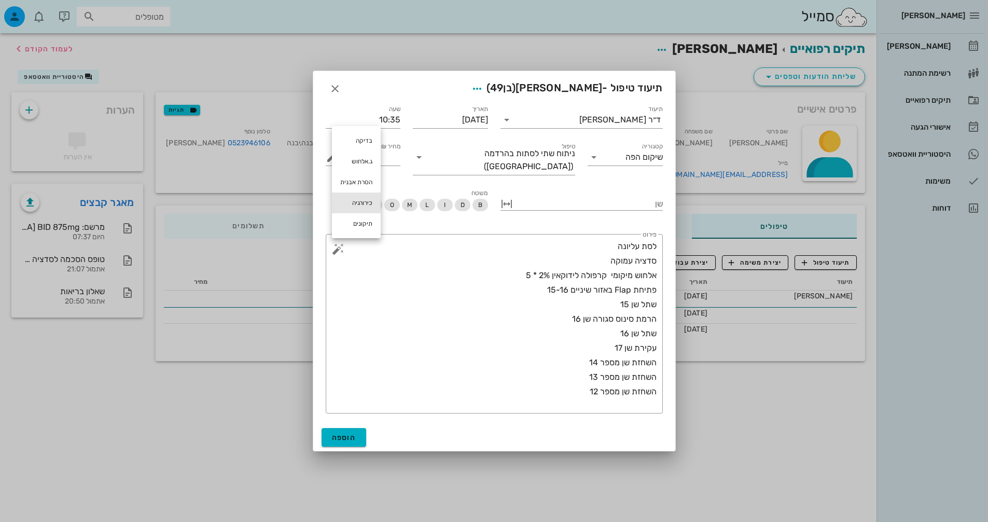
click at [355, 202] on div "כירורגיה" at bounding box center [356, 202] width 49 height 21
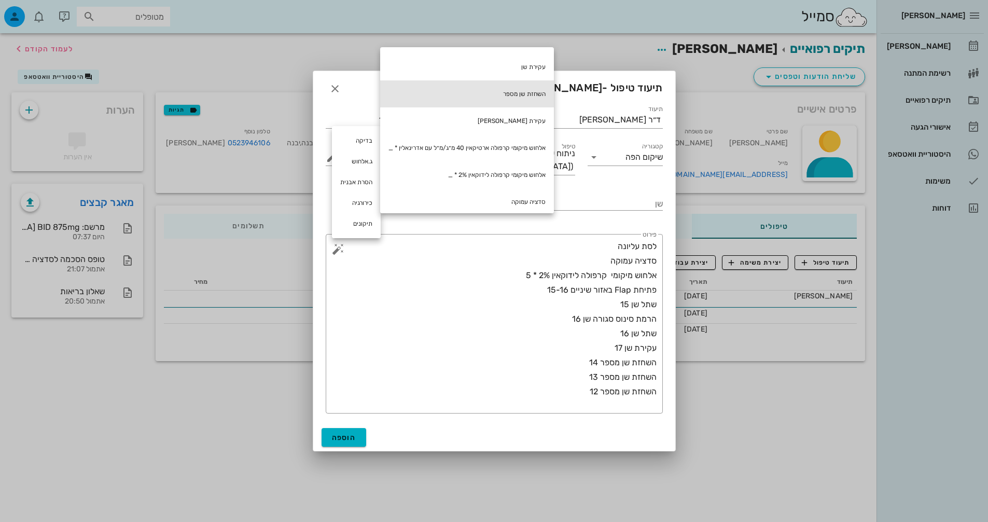
click at [478, 96] on div "השחזת שן מספר" at bounding box center [467, 93] width 174 height 27
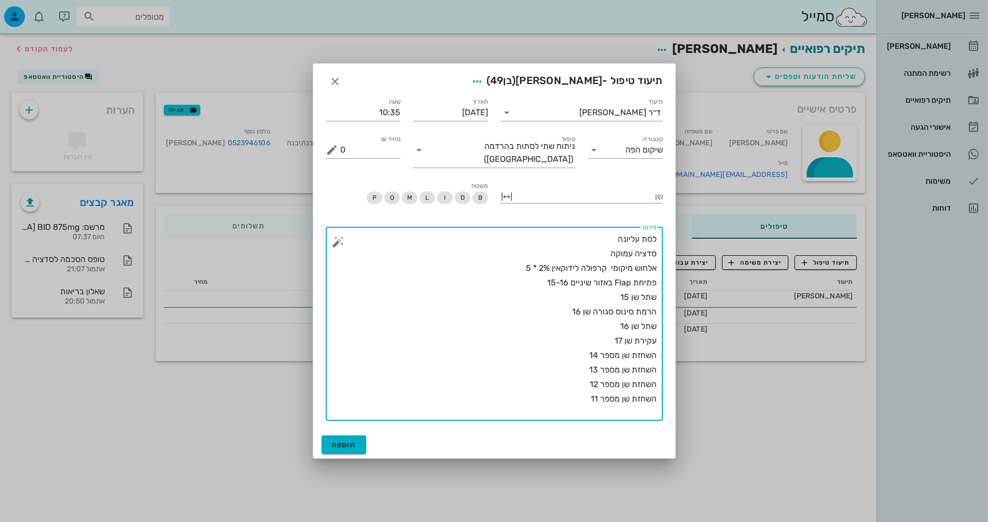
click at [338, 242] on button "button" at bounding box center [338, 241] width 12 height 12
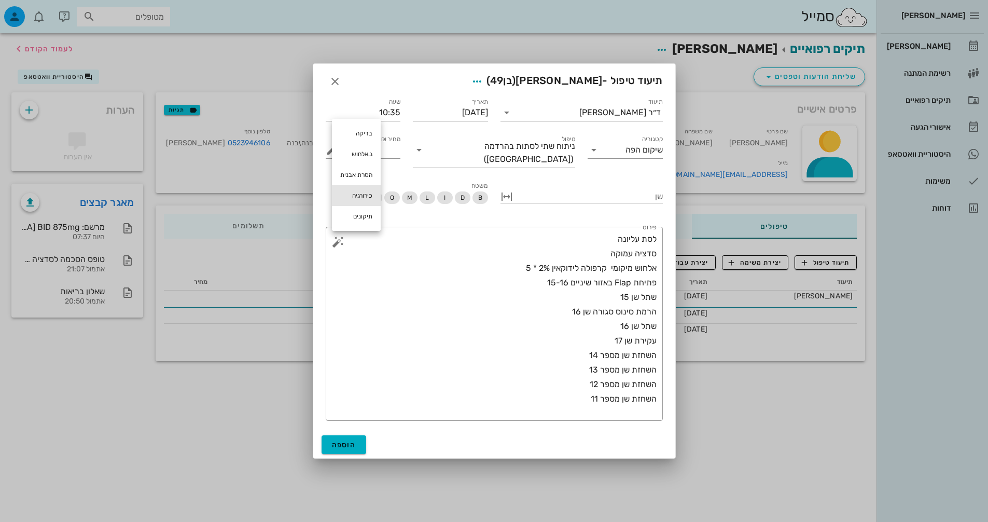
click at [368, 197] on div "כירורגיה" at bounding box center [356, 195] width 49 height 21
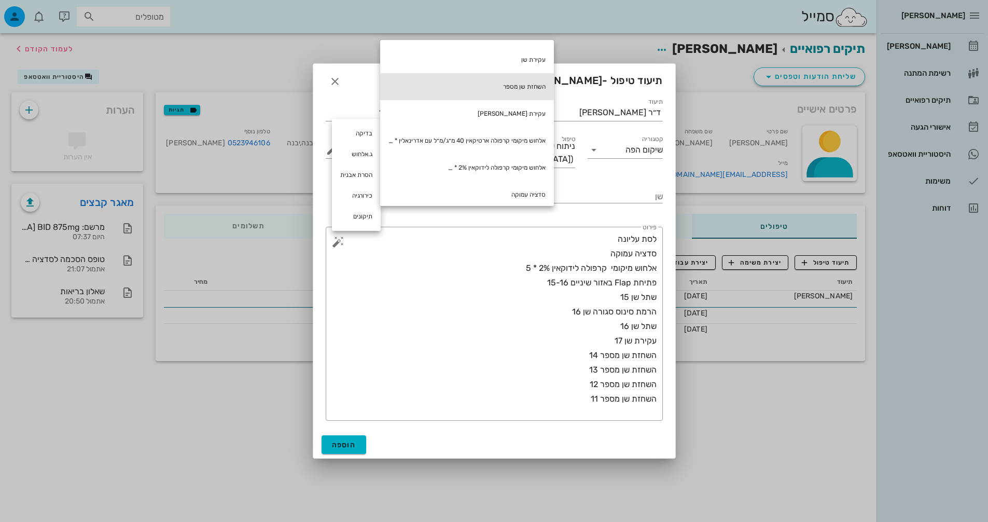
click at [514, 93] on div "השחזת שן מספר" at bounding box center [467, 86] width 174 height 27
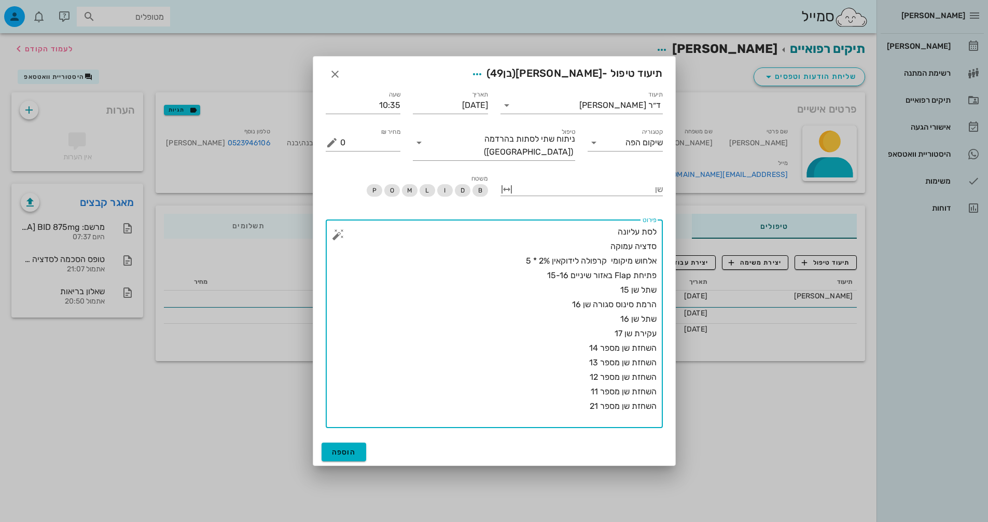
click at [340, 231] on button "button" at bounding box center [338, 234] width 12 height 12
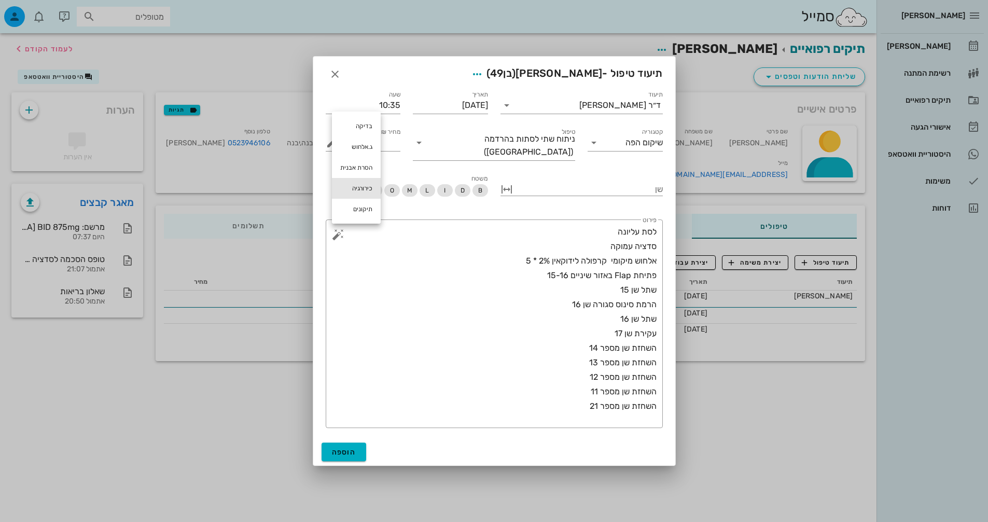
click at [365, 188] on div "כירורגיה" at bounding box center [356, 188] width 49 height 21
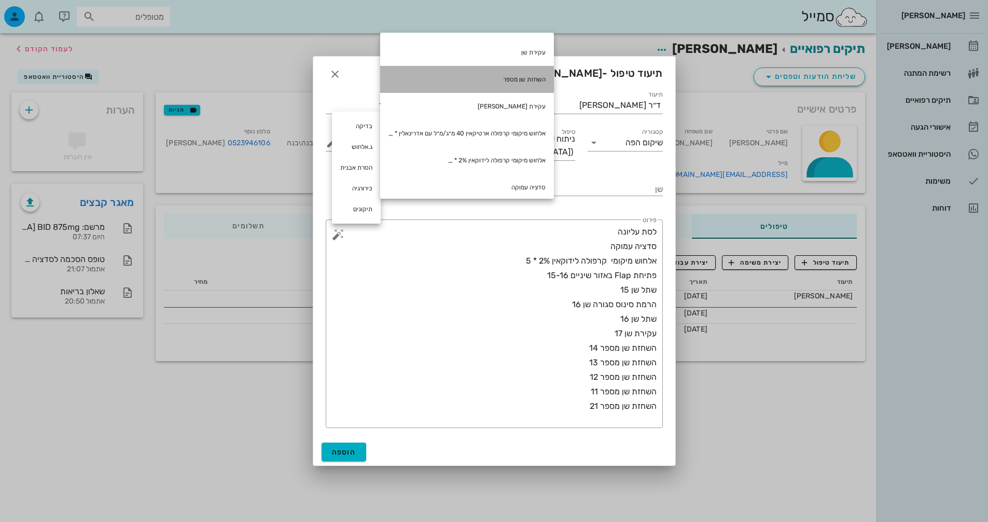
click at [515, 82] on div "השחזת שן מספר" at bounding box center [467, 79] width 174 height 27
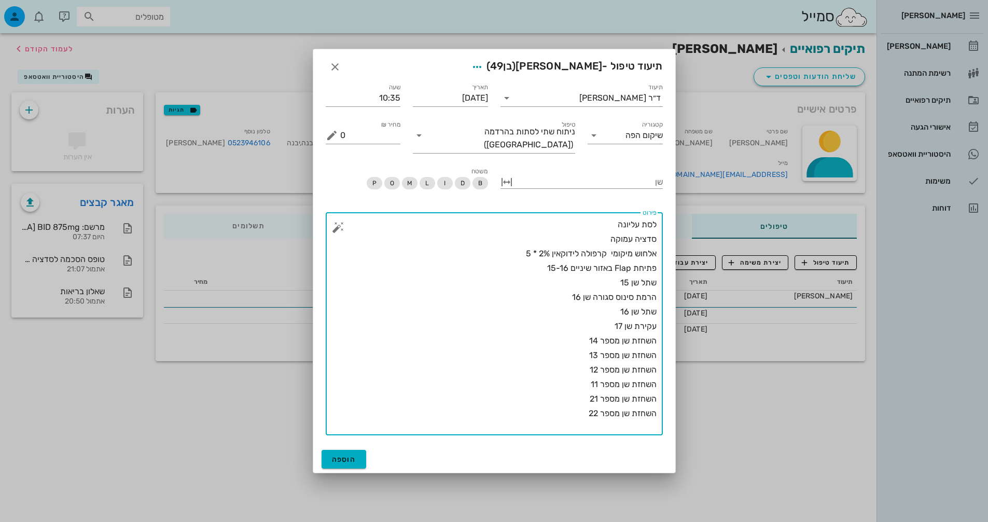
drag, startPoint x: 328, startPoint y: 224, endPoint x: 339, endPoint y: 222, distance: 11.6
click at [328, 224] on div "​ פירוט לסת עליונה סדציה עמוקה אלחוש מיקומי קרפולה לידוקאין 2% * 5 פתיחת Flap ב…" at bounding box center [494, 323] width 337 height 223
click at [339, 222] on button "button" at bounding box center [338, 227] width 12 height 12
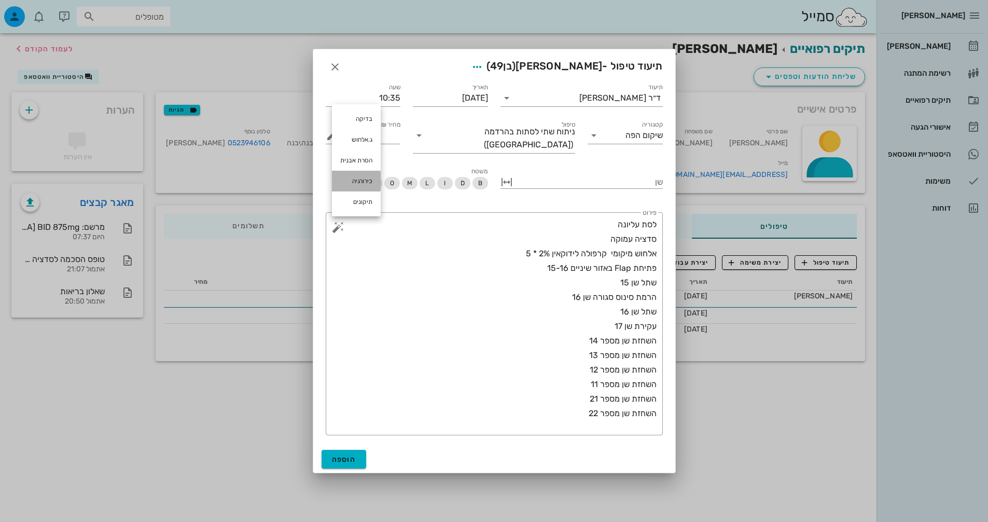
click at [358, 172] on div "כירורגיה" at bounding box center [356, 181] width 49 height 21
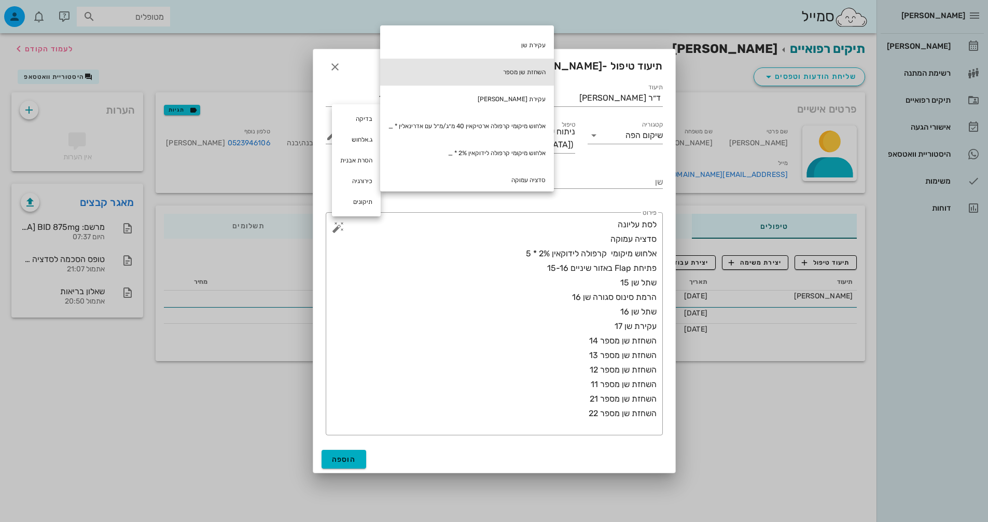
click at [533, 76] on div "השחזת שן מספר" at bounding box center [467, 72] width 174 height 27
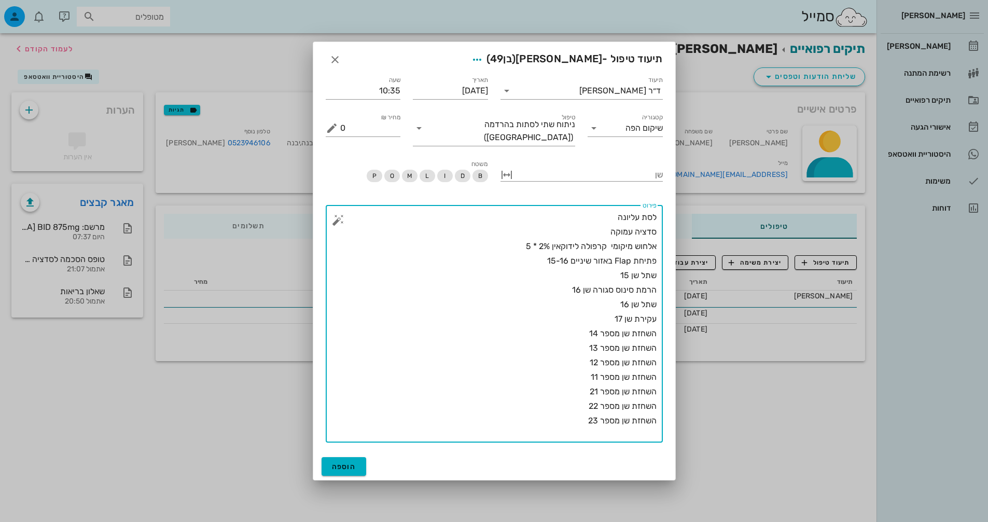
click at [336, 217] on button "button" at bounding box center [338, 220] width 12 height 12
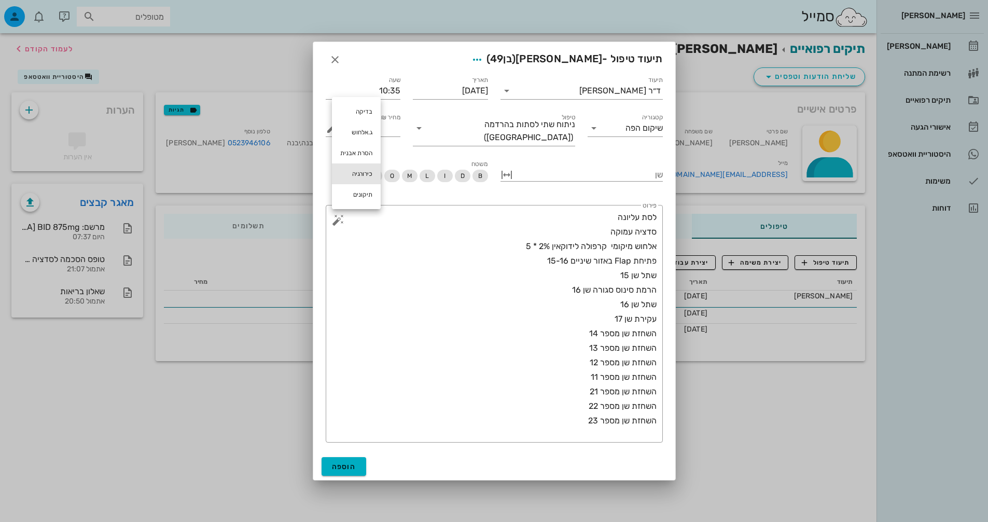
click at [349, 176] on div "כירורגיה" at bounding box center [356, 173] width 49 height 21
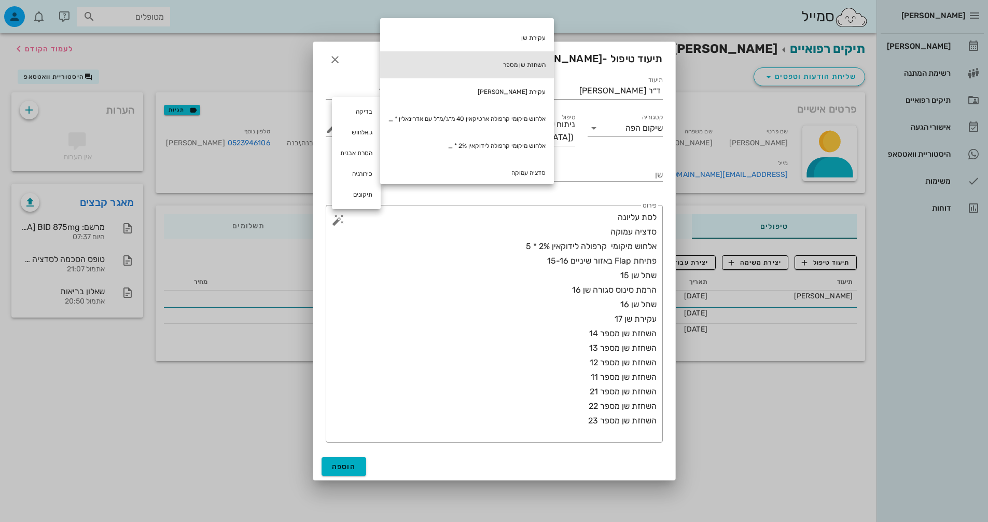
click at [541, 68] on div "השחזת שן מספר" at bounding box center [467, 64] width 174 height 27
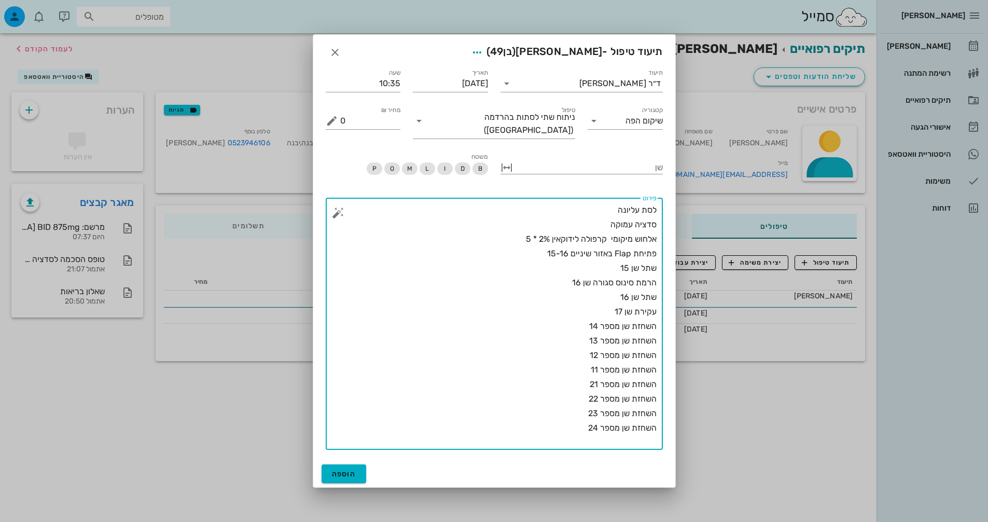
click at [339, 208] on button "button" at bounding box center [338, 212] width 12 height 12
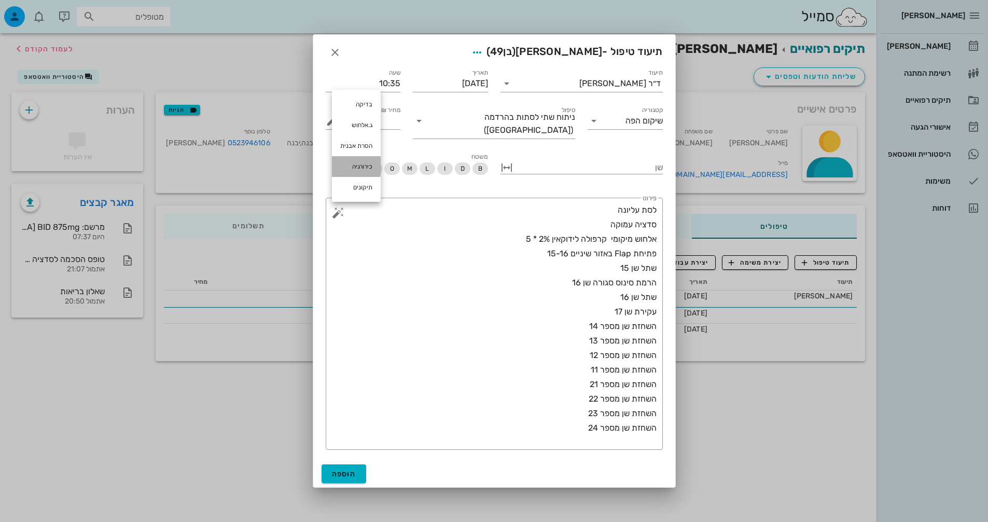
click at [363, 164] on div "כירורגיה" at bounding box center [356, 166] width 49 height 21
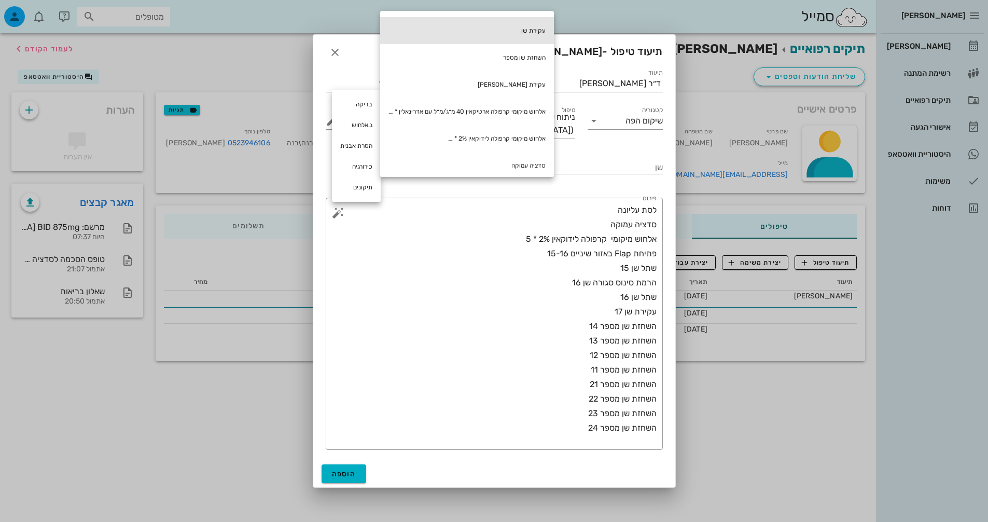
click at [547, 30] on div "עקירת שן" at bounding box center [467, 30] width 174 height 27
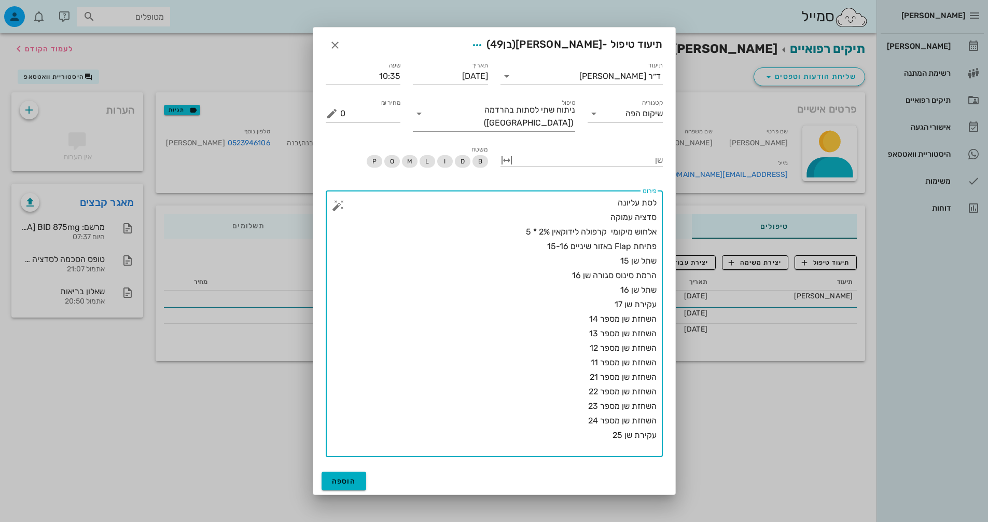
click at [335, 204] on button "button" at bounding box center [338, 205] width 12 height 12
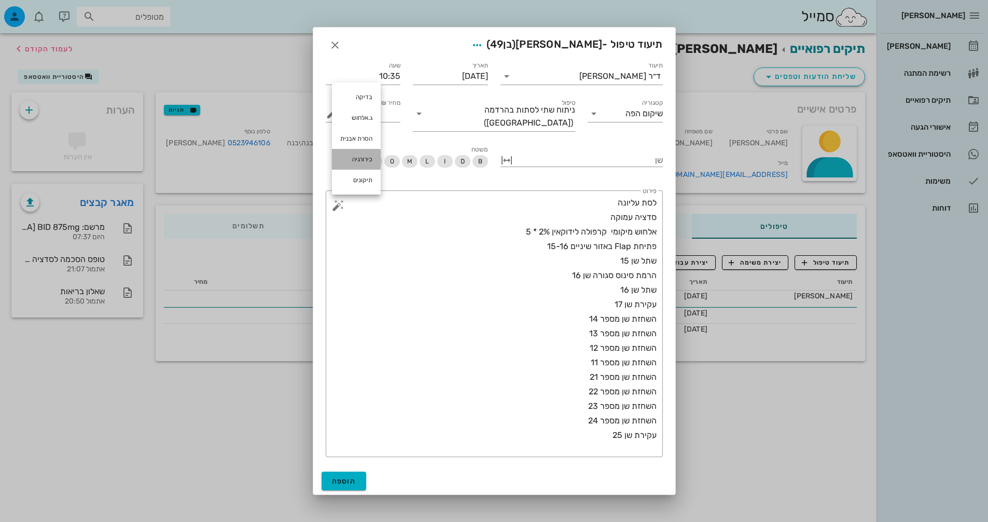
click at [353, 160] on div "כירורגיה" at bounding box center [356, 159] width 49 height 21
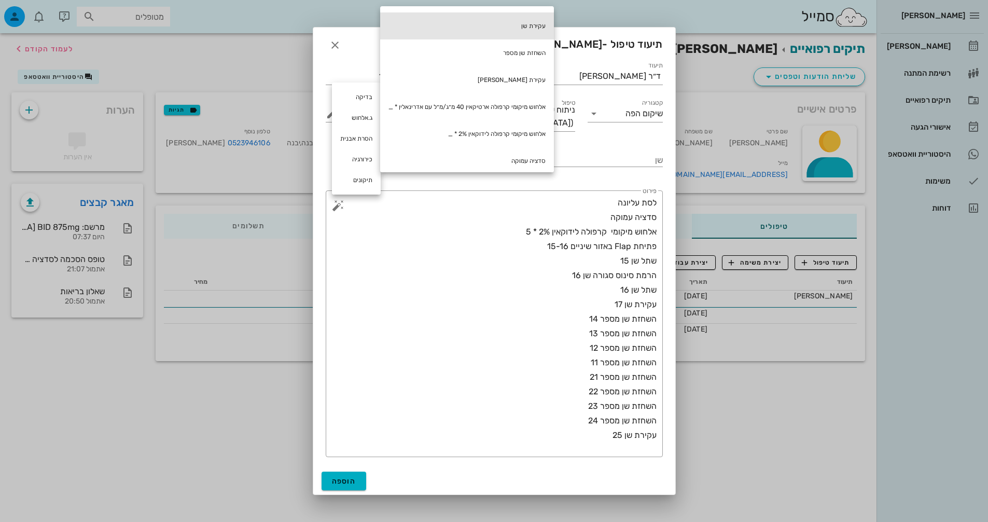
click at [531, 25] on div "עקירת שן" at bounding box center [467, 25] width 174 height 27
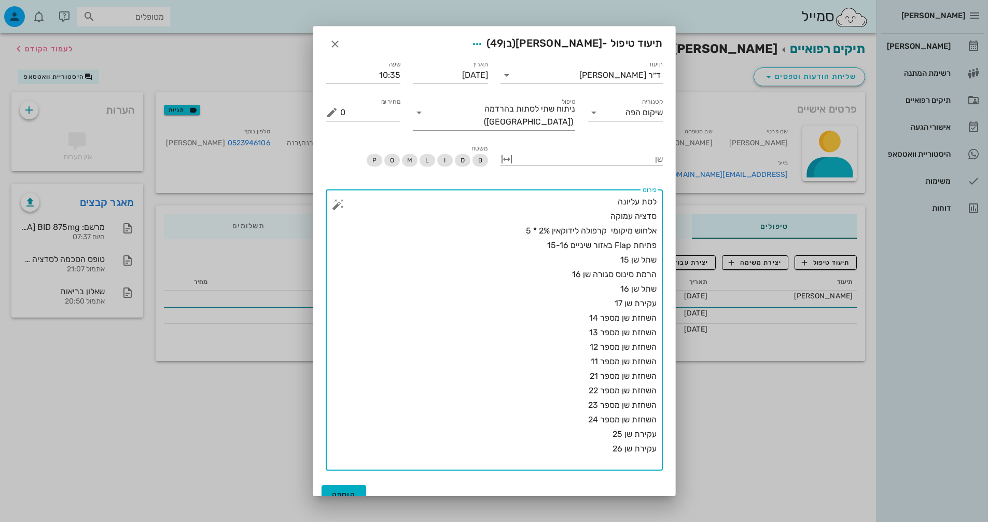
click at [344, 198] on button "button" at bounding box center [338, 204] width 12 height 12
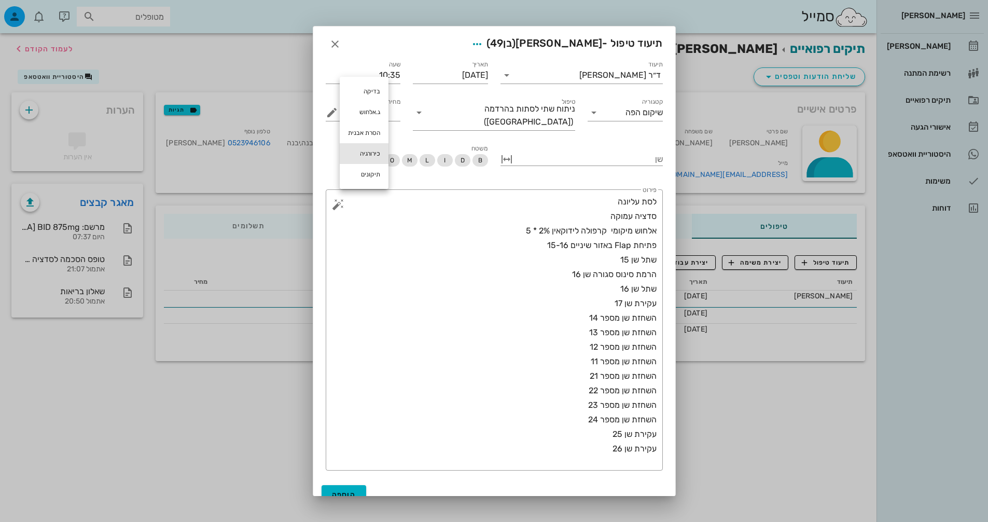
click at [370, 156] on div "כירורגיה" at bounding box center [364, 153] width 49 height 21
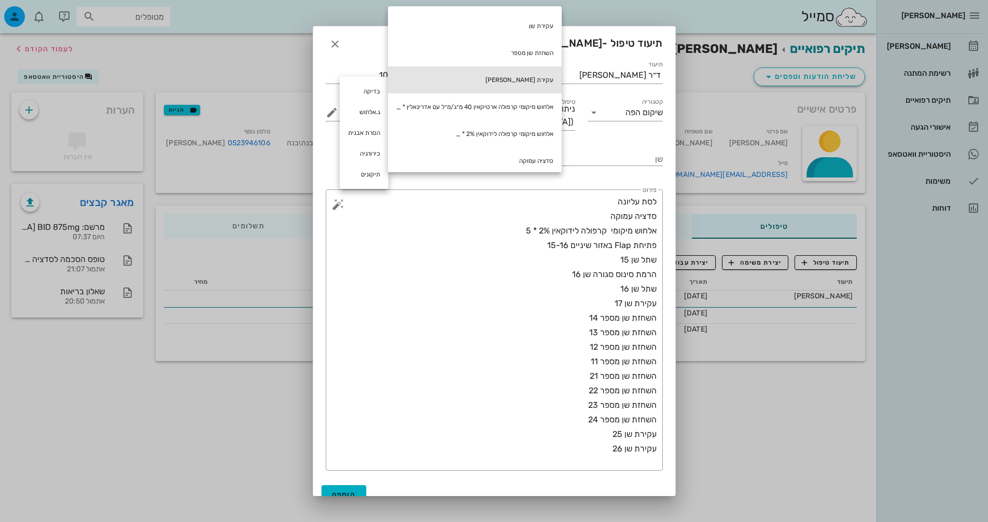
click at [524, 81] on div "עקירת [PERSON_NAME]" at bounding box center [475, 79] width 174 height 27
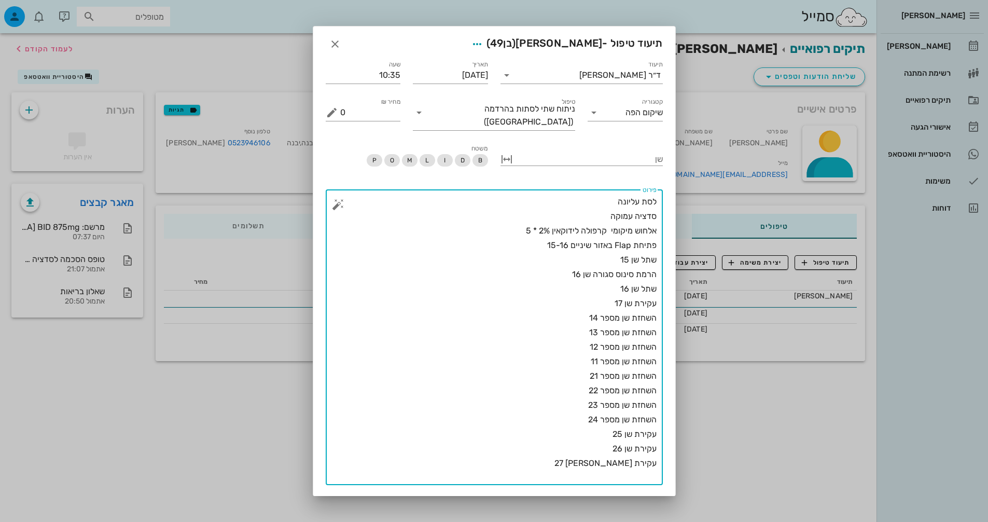
click at [347, 202] on div "​ פירוט לסת עליונה סדציה עמוקה אלחוש מיקומי קרפולה לידוקאין 2% * 5 פתיחת Flap ב…" at bounding box center [494, 337] width 337 height 296
click at [342, 198] on button "button" at bounding box center [338, 204] width 12 height 12
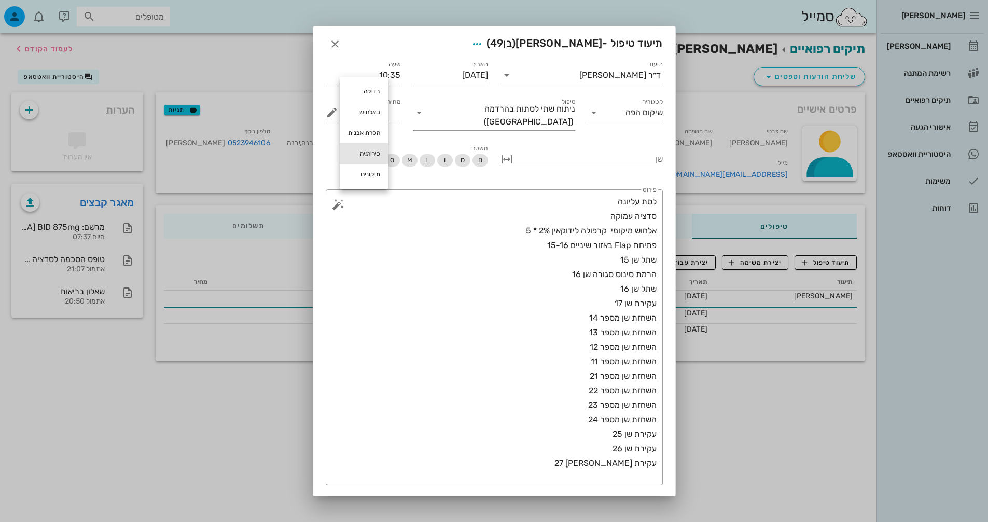
click at [366, 150] on div "כירורגיה" at bounding box center [364, 153] width 49 height 21
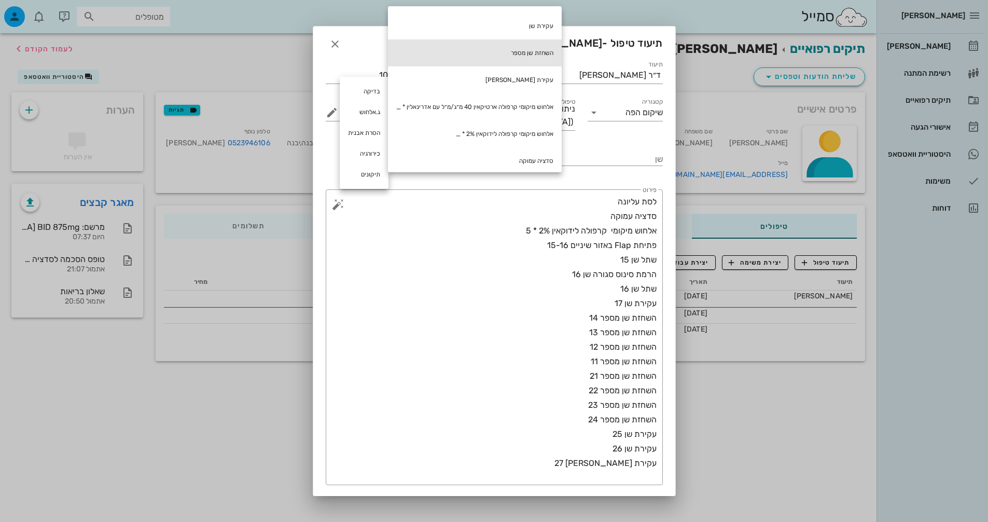
click at [537, 55] on div "השחזת שן מספר" at bounding box center [475, 52] width 174 height 27
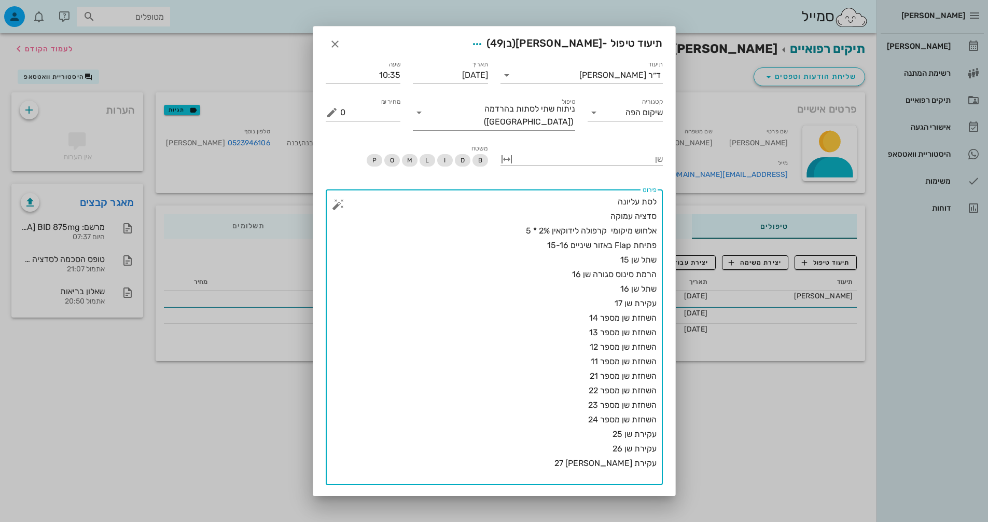
click at [343, 198] on button "button" at bounding box center [338, 204] width 12 height 12
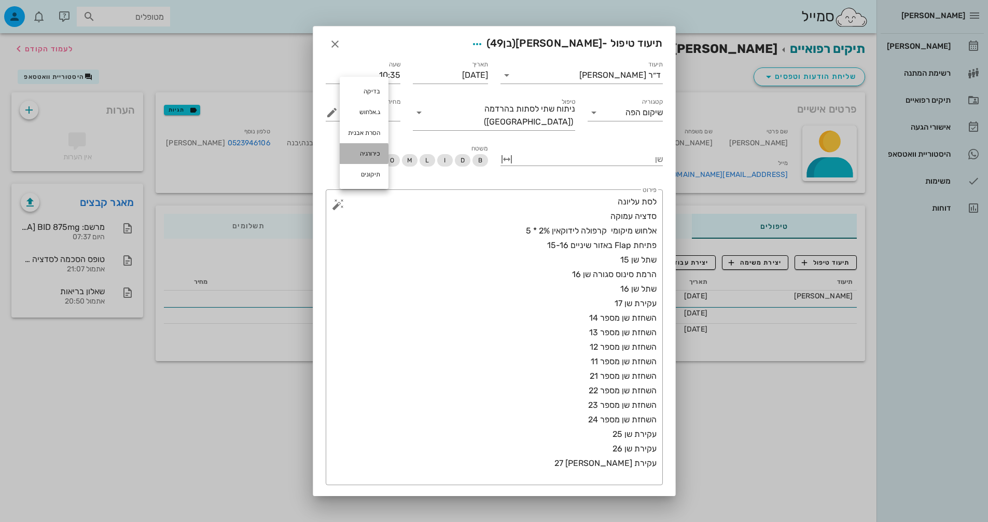
click at [373, 153] on div "כירורגיה" at bounding box center [364, 153] width 49 height 21
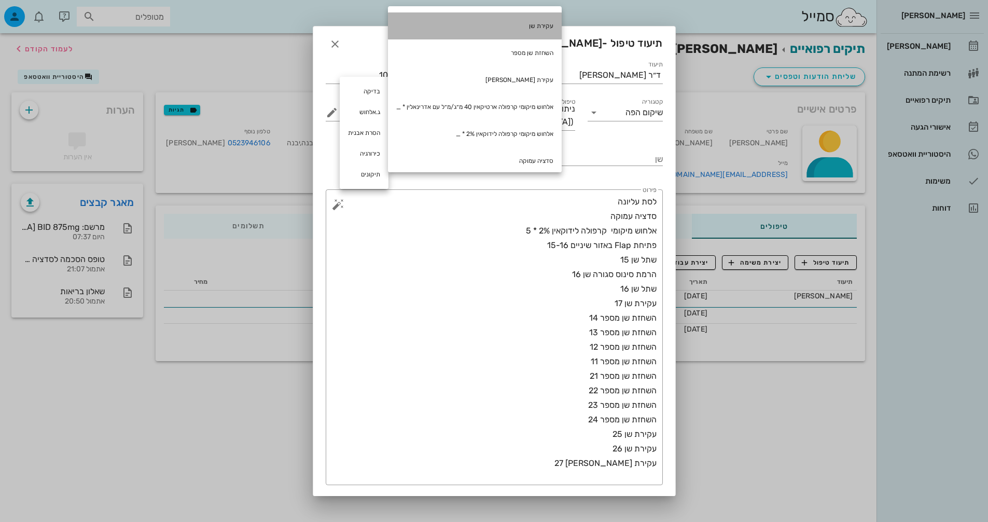
click at [542, 32] on div "עקירת שן" at bounding box center [475, 25] width 174 height 27
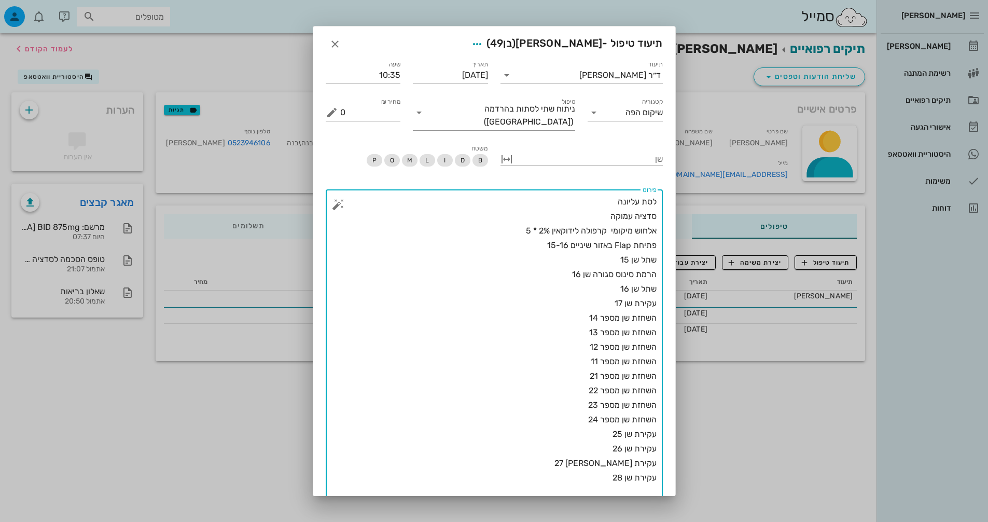
click at [344, 199] on button "button" at bounding box center [338, 204] width 12 height 12
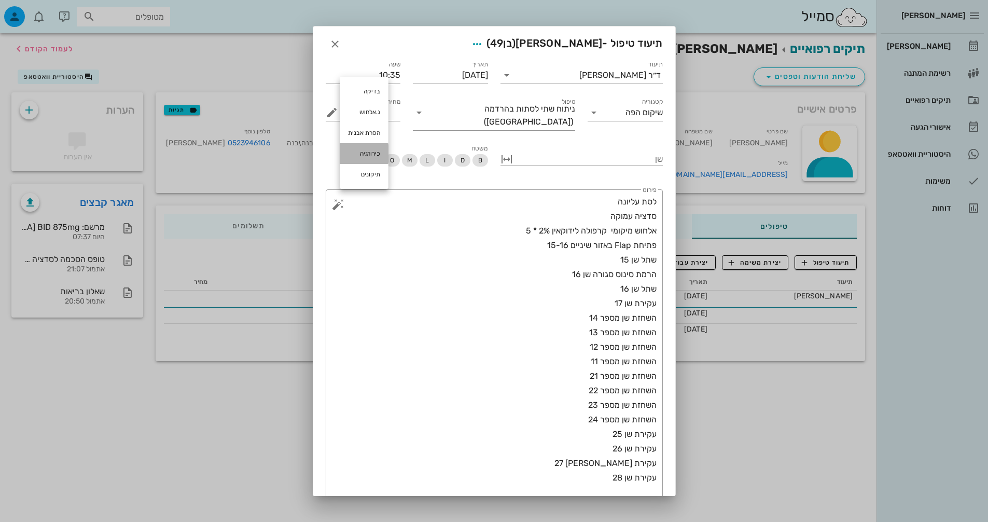
click at [360, 152] on div "כירורגיה" at bounding box center [364, 153] width 49 height 21
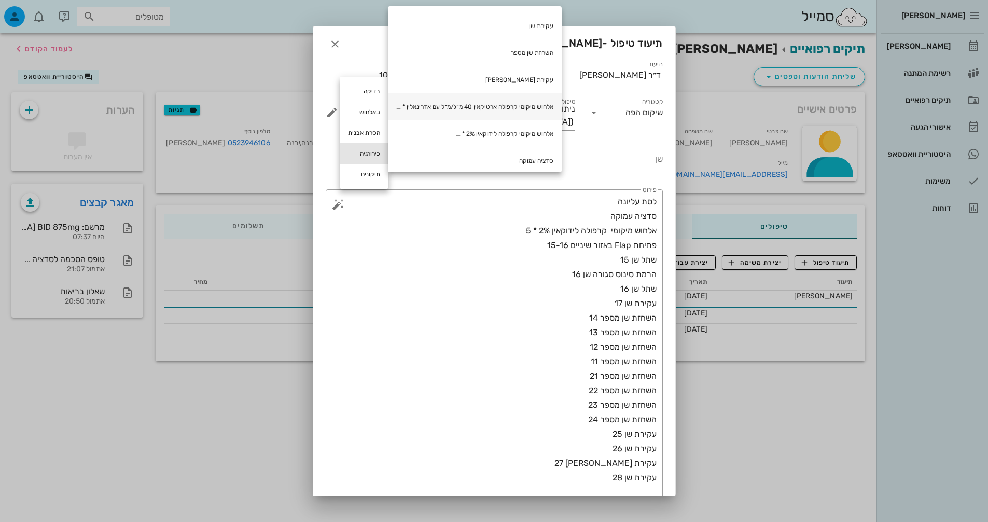
scroll to position [156, 0]
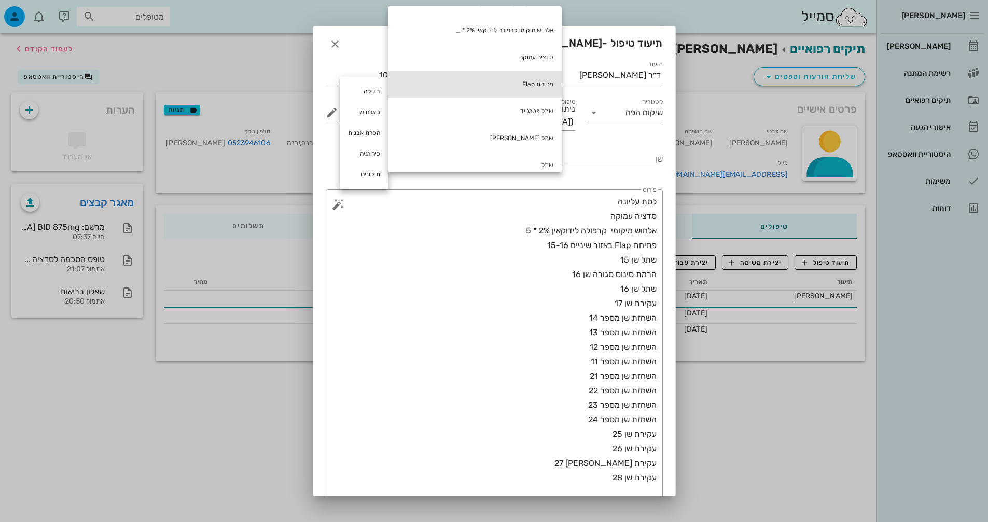
click at [545, 85] on div "פתיחת Flap" at bounding box center [475, 84] width 174 height 27
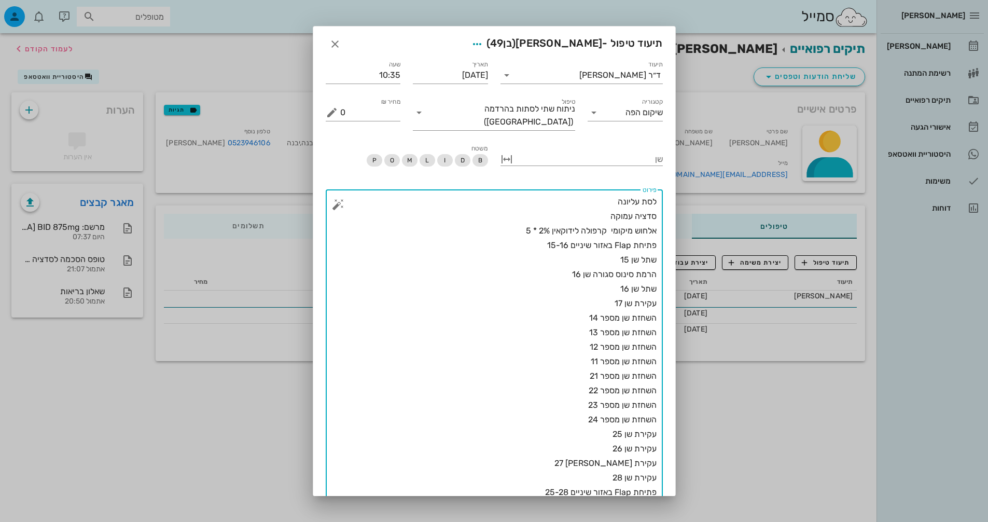
scroll to position [7, 0]
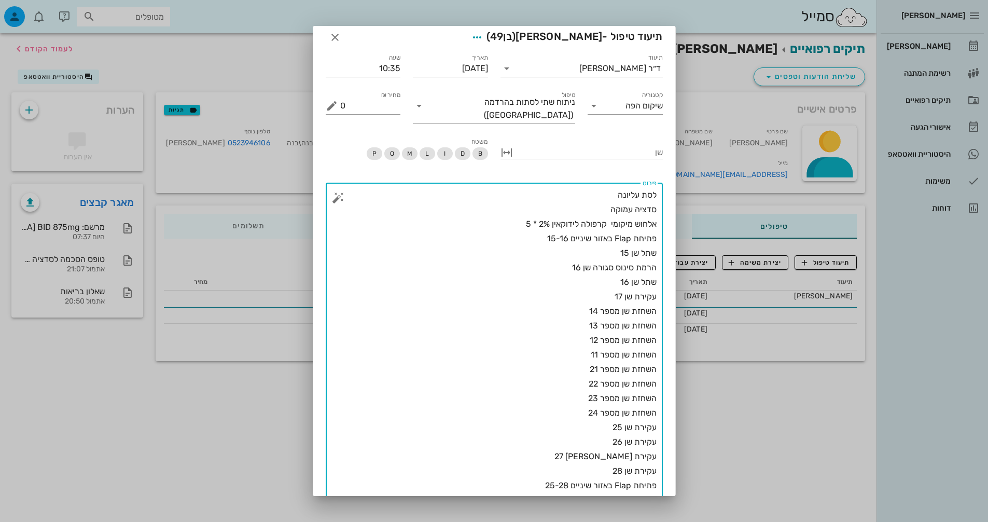
click at [342, 191] on button "button" at bounding box center [338, 197] width 12 height 12
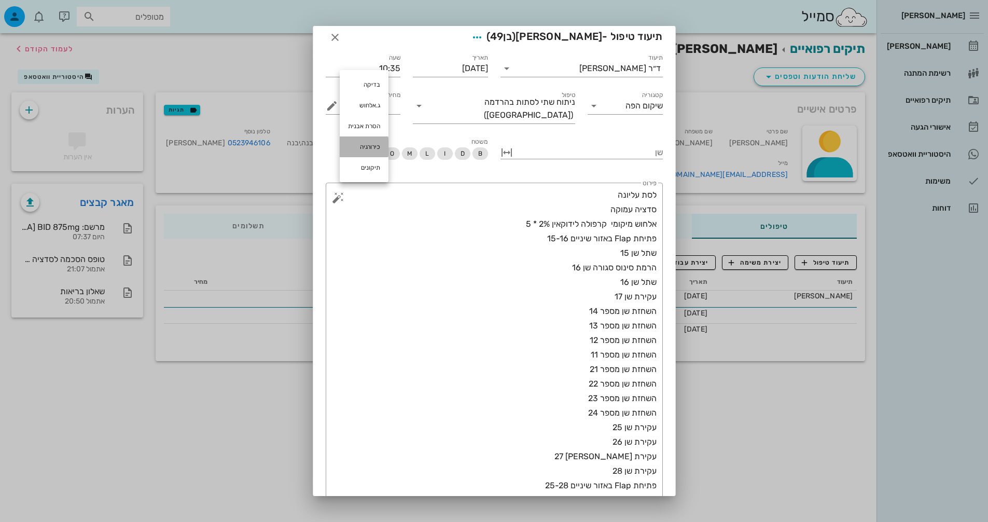
click at [365, 142] on div "כירורגיה" at bounding box center [364, 146] width 49 height 21
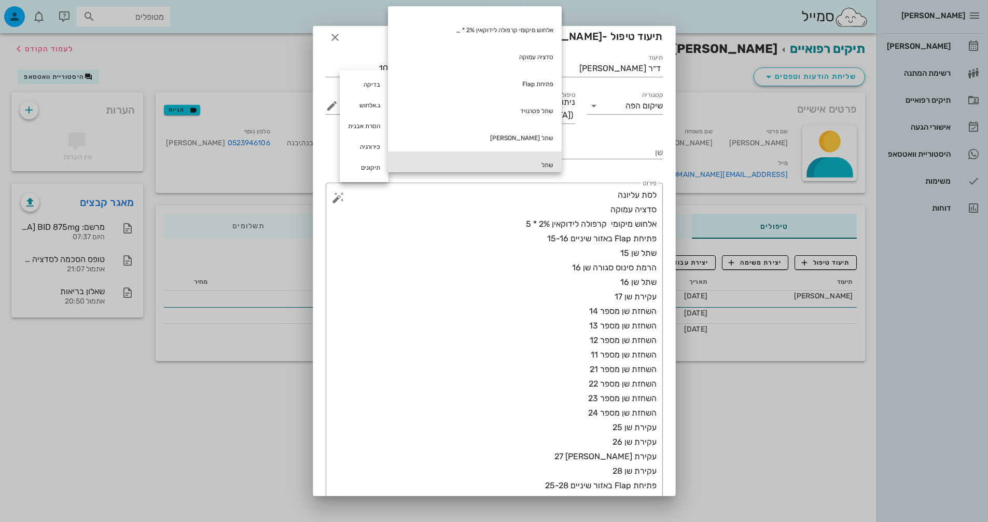
click at [472, 159] on div "שתל" at bounding box center [475, 164] width 174 height 27
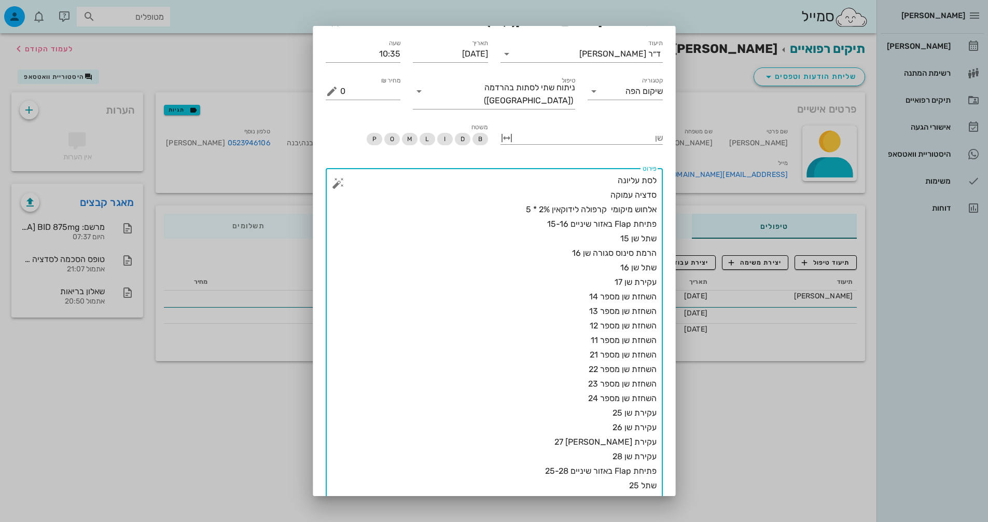
scroll to position [36, 0]
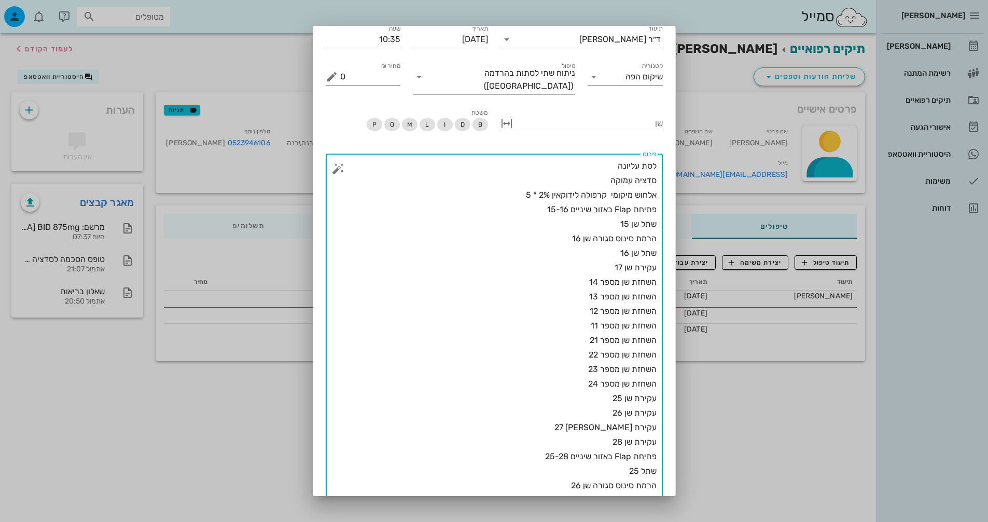
click at [344, 162] on button "button" at bounding box center [338, 168] width 12 height 12
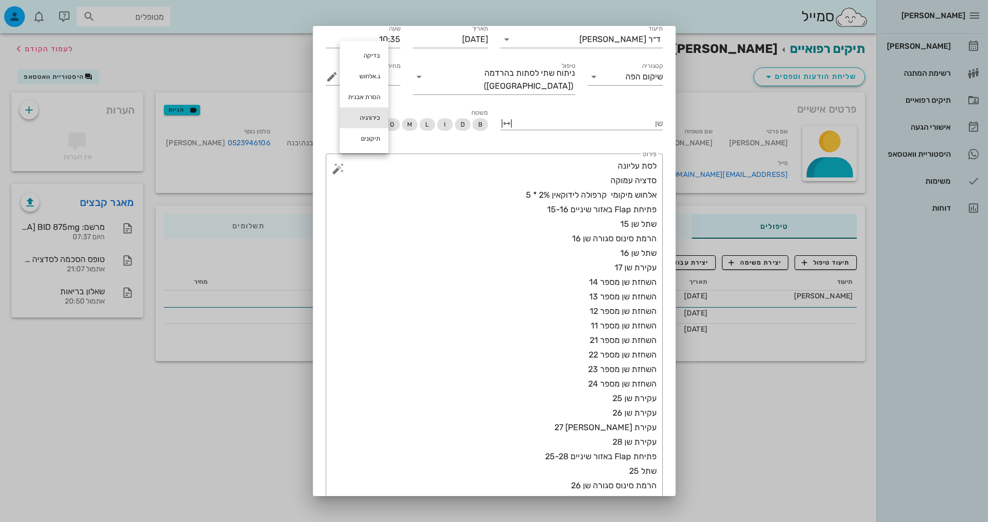
click at [370, 114] on div "כירורגיה" at bounding box center [364, 117] width 49 height 21
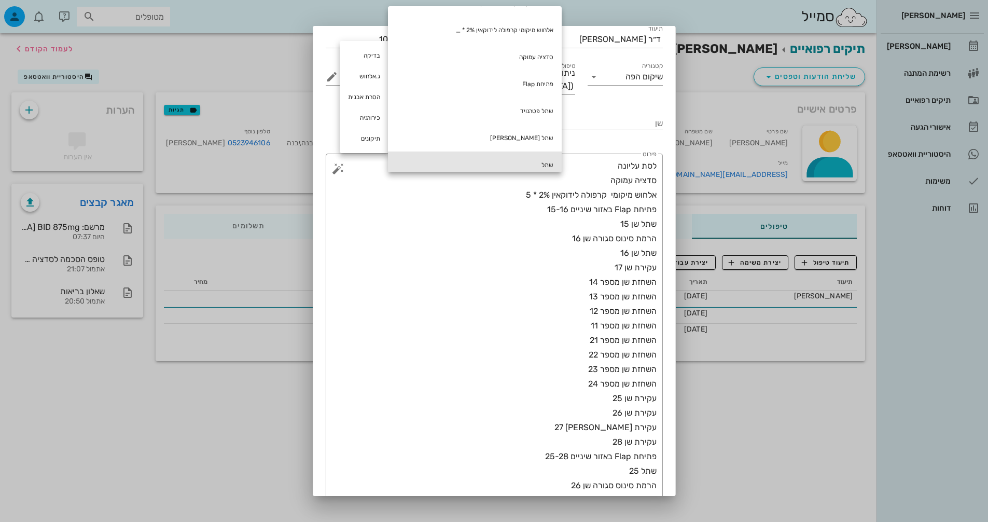
click at [508, 159] on div "שתל" at bounding box center [475, 164] width 174 height 27
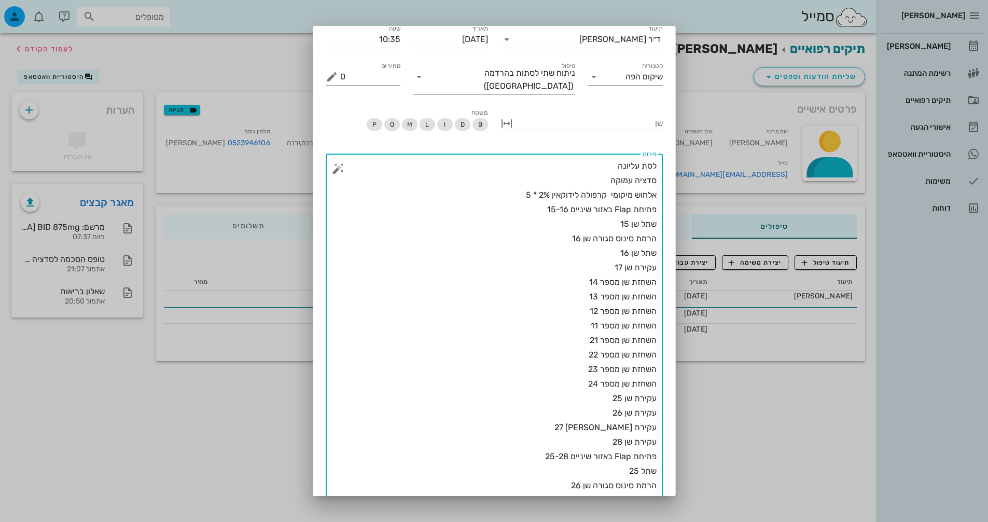
scroll to position [50, 0]
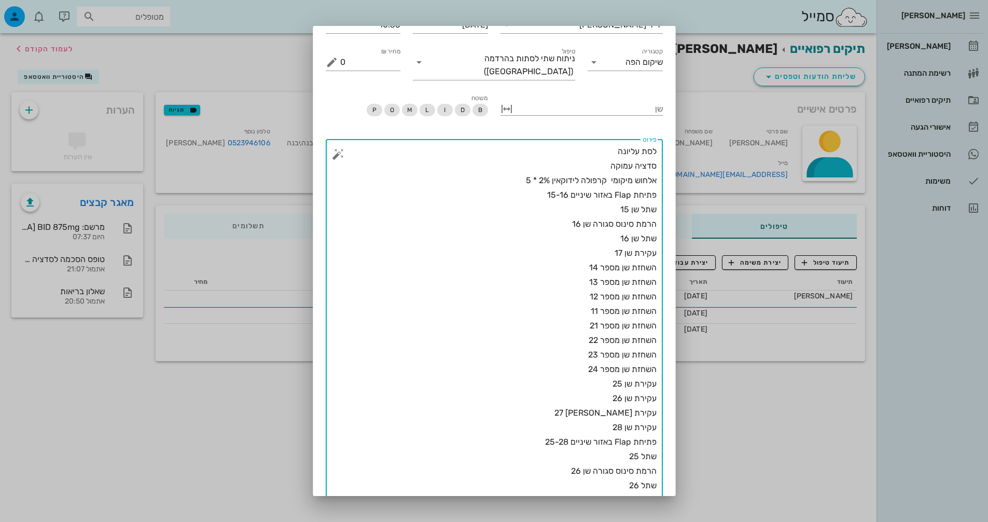
click at [344, 148] on button "button" at bounding box center [338, 154] width 12 height 12
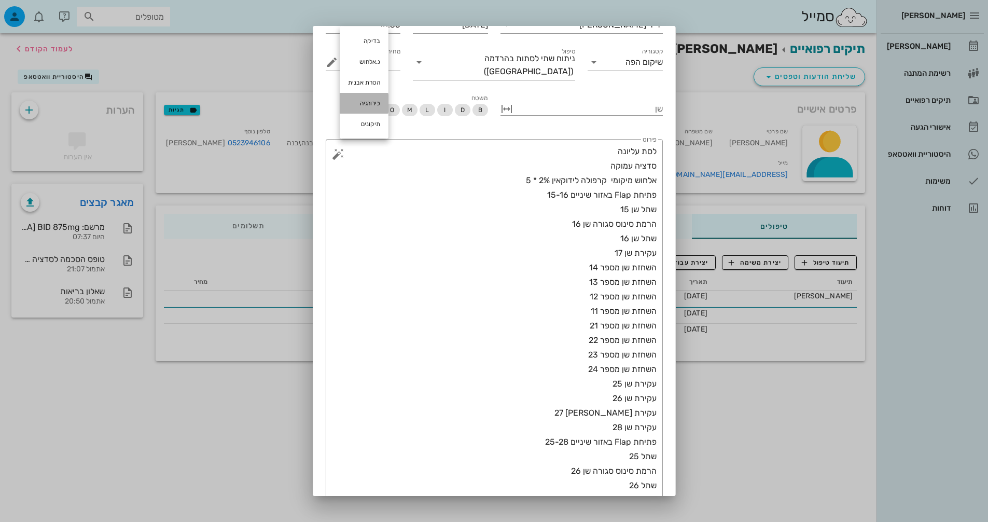
click at [364, 99] on div "כירורגיה" at bounding box center [364, 103] width 49 height 21
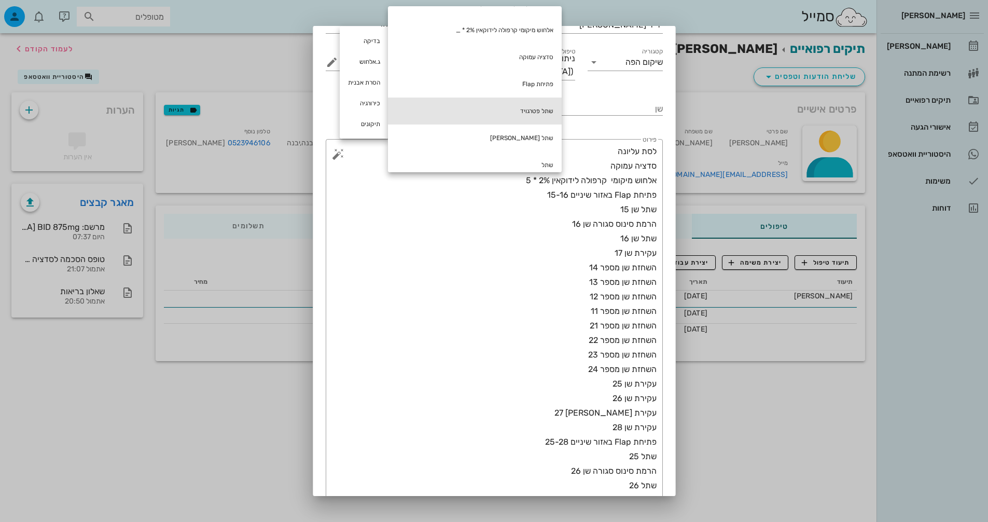
click at [457, 105] on div "שתל פטרגויד" at bounding box center [475, 111] width 174 height 27
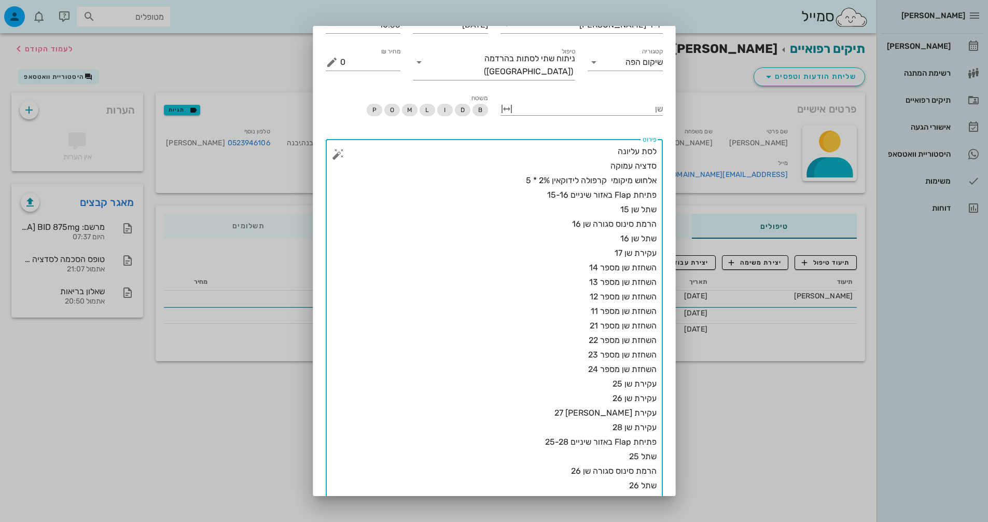
scroll to position [65, 0]
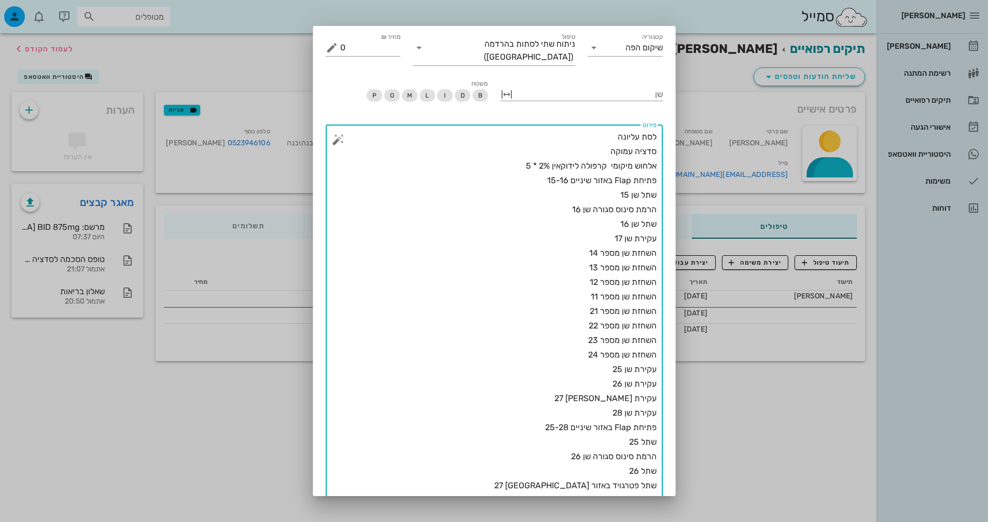
click at [342, 133] on button "button" at bounding box center [338, 139] width 12 height 12
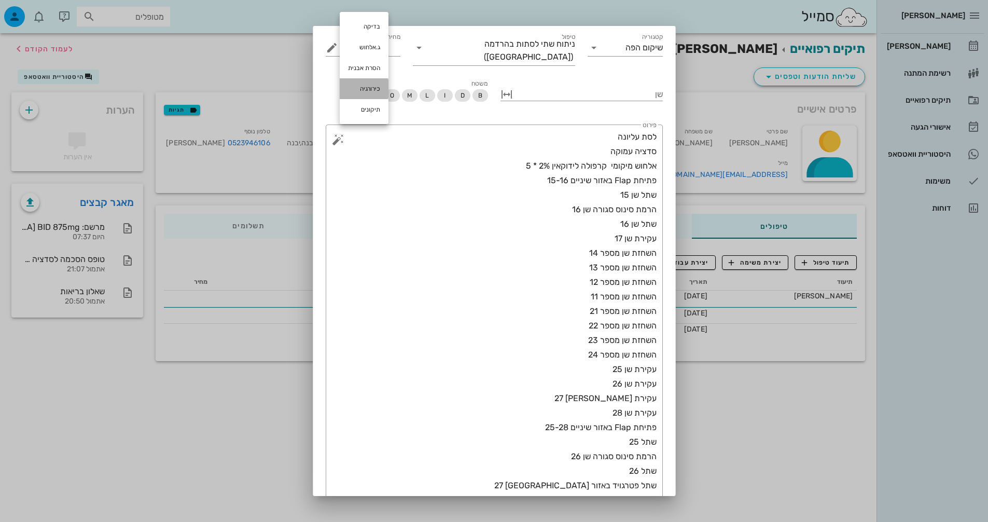
click at [370, 87] on div "כירורגיה" at bounding box center [364, 88] width 49 height 21
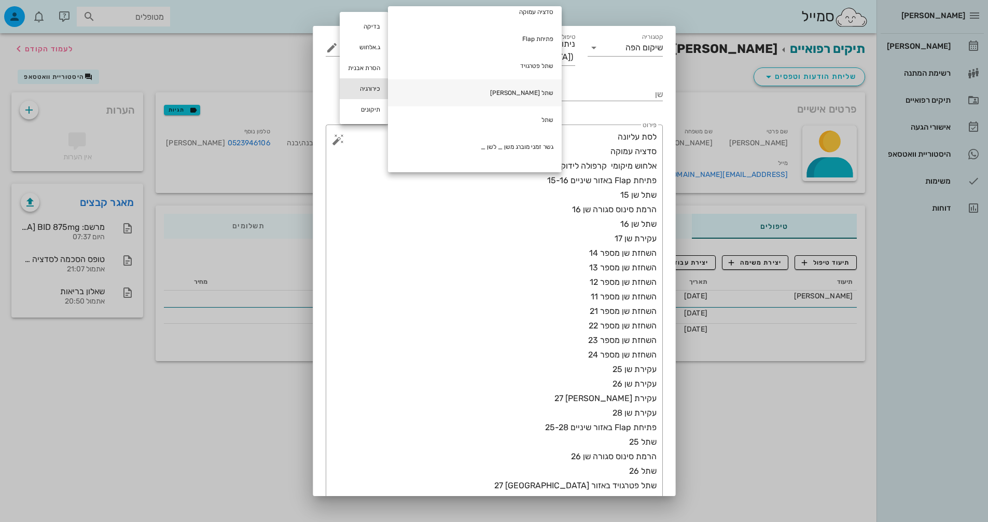
scroll to position [274, 0]
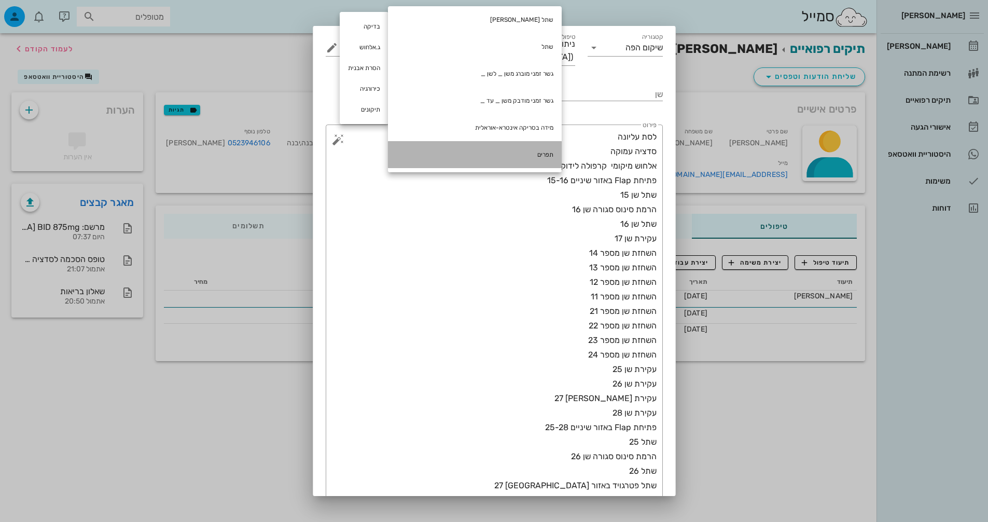
click at [517, 160] on div "תפרים" at bounding box center [475, 154] width 174 height 27
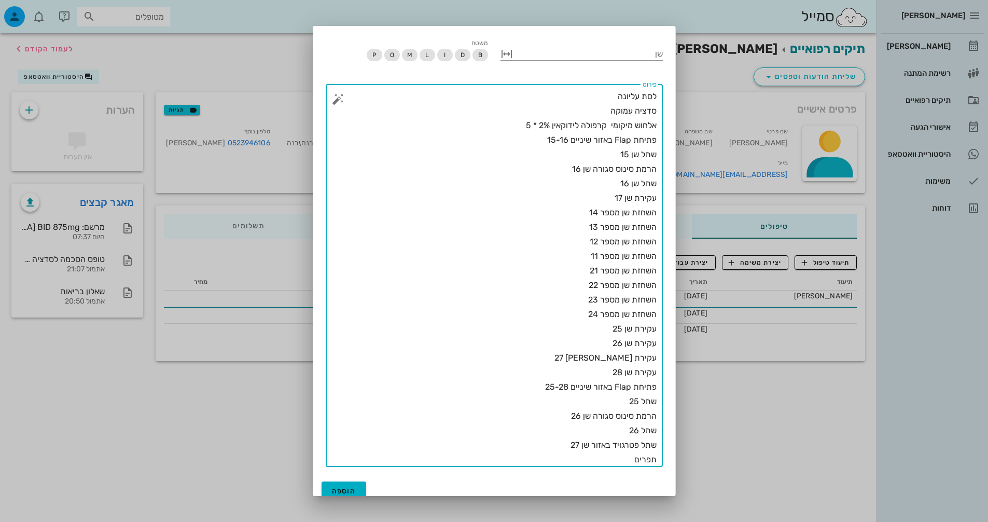
scroll to position [79, 0]
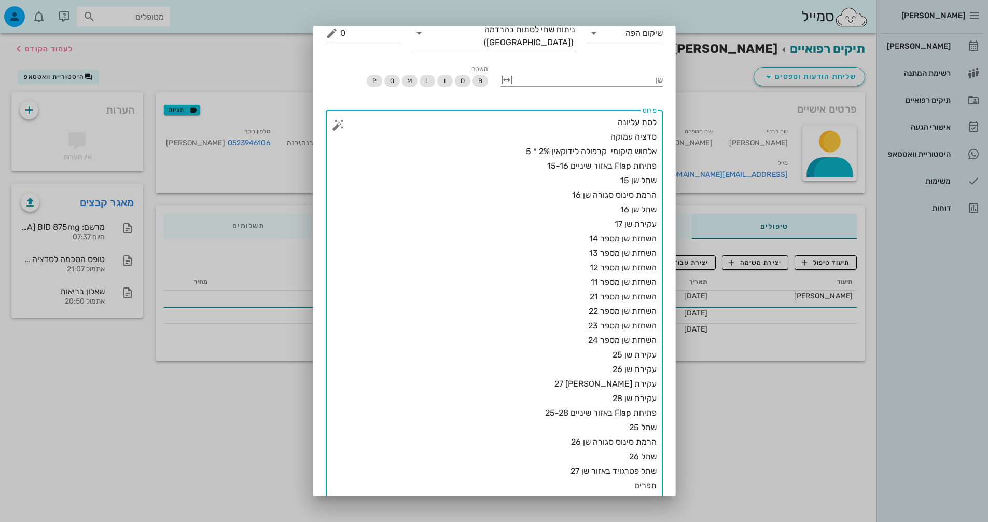
click at [343, 119] on button "button" at bounding box center [338, 125] width 12 height 12
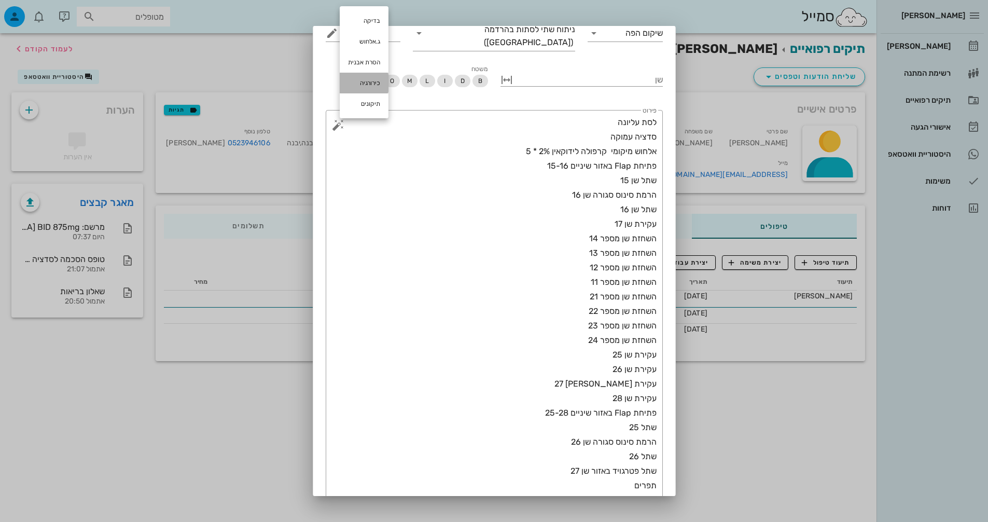
click at [359, 85] on div "כירורגיה" at bounding box center [364, 83] width 49 height 21
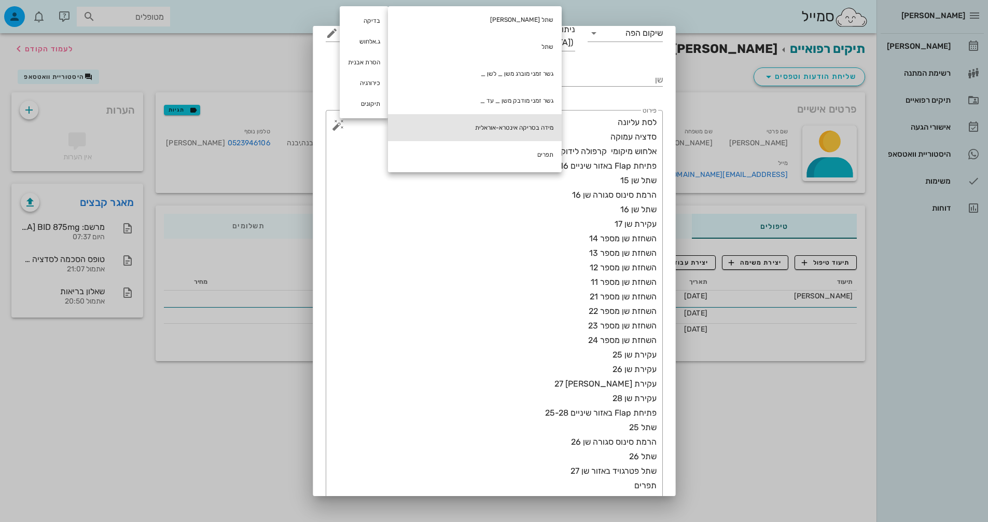
click at [467, 126] on div "מידה בסריקה אינטרא-אוראלית" at bounding box center [475, 127] width 174 height 27
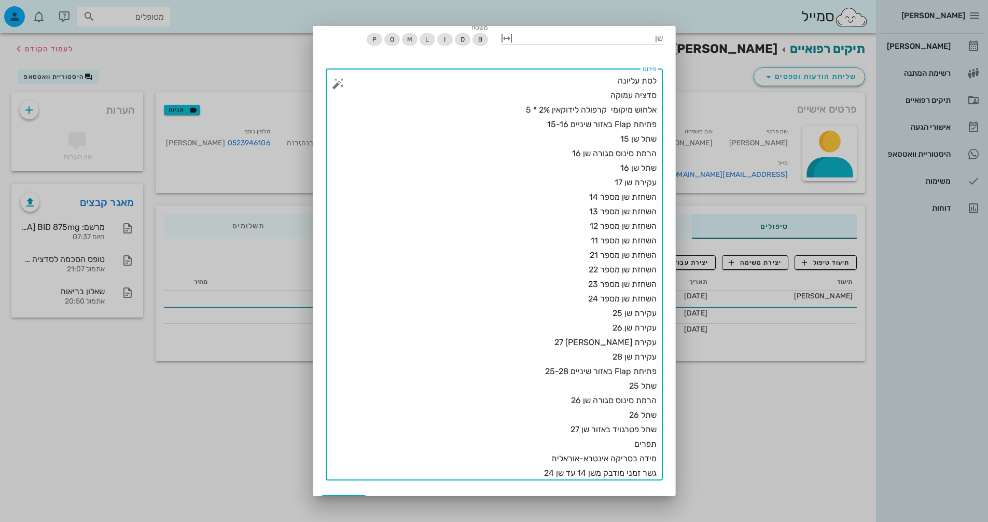
scroll to position [134, 0]
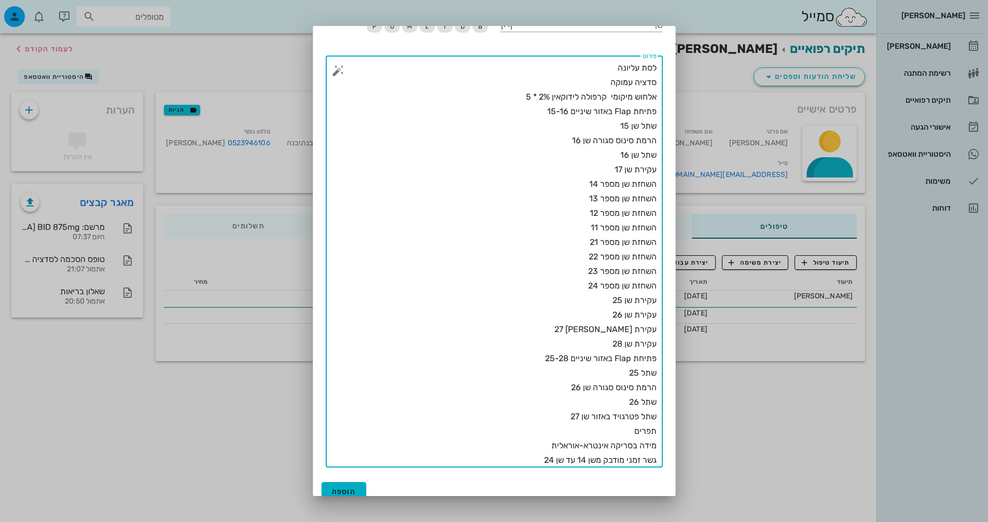
drag, startPoint x: 384, startPoint y: 416, endPoint x: 349, endPoint y: 504, distance: 94.5
type textarea "לסת עליונה סדציה עמוקה אלחוש מיקומי קרפולה לידוקאין 2% * 5 פתיחת Flap באזור שינ…"
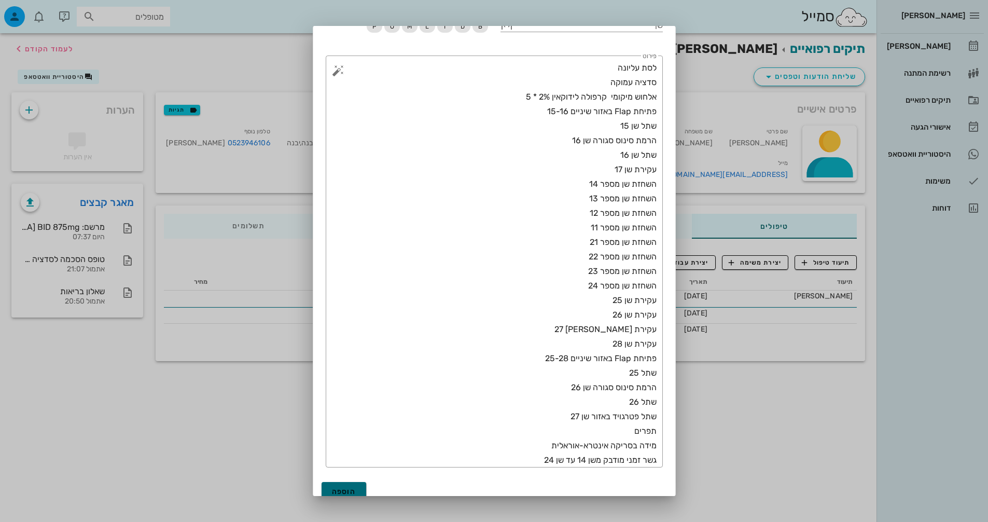
drag, startPoint x: 349, startPoint y: 504, endPoint x: 337, endPoint y: 484, distance: 23.2
click at [337, 484] on button "הוספה" at bounding box center [344, 491] width 45 height 19
